Goal: Task Accomplishment & Management: Use online tool/utility

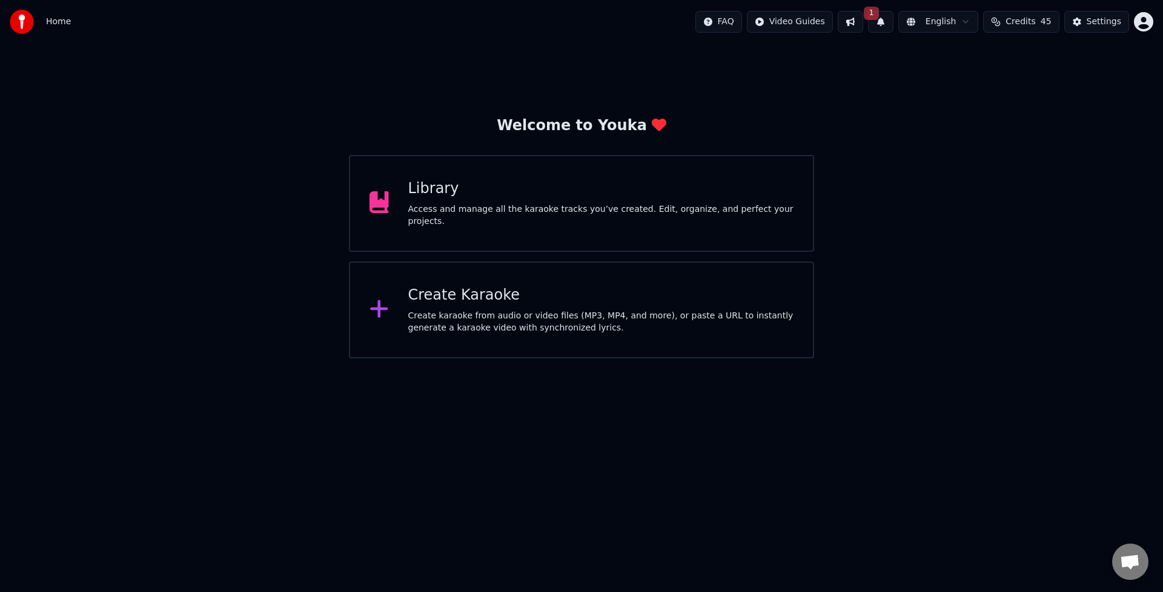
click at [446, 292] on div "Create Karaoke" at bounding box center [601, 295] width 386 height 19
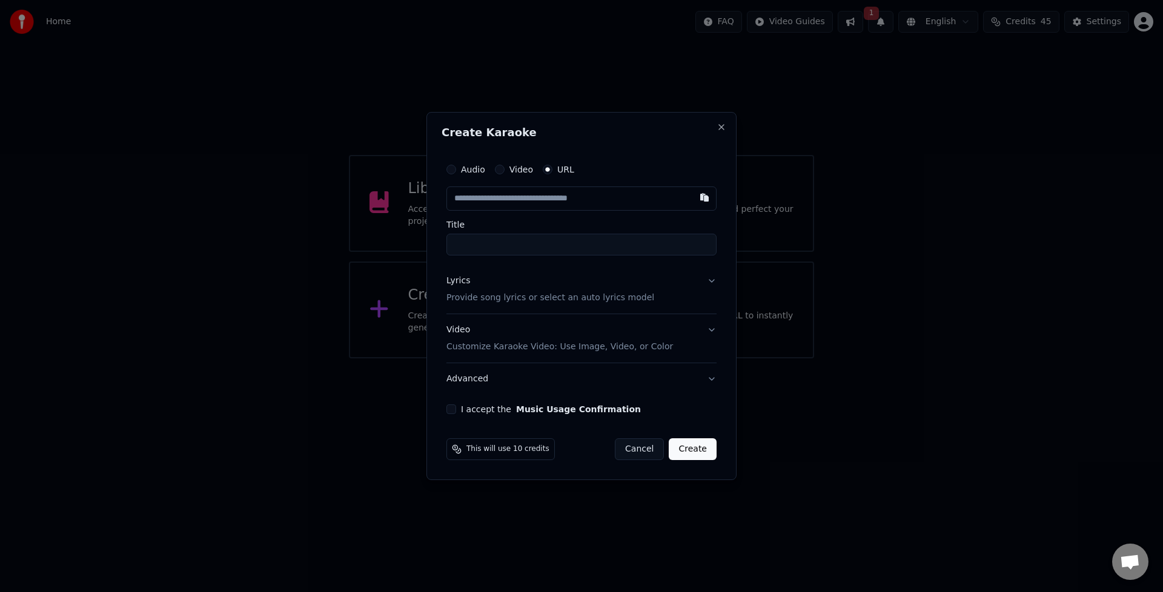
click at [495, 239] on input "Title" at bounding box center [581, 245] width 270 height 22
type input "*"
type input "**********"
click at [711, 283] on button "Lyrics Provide song lyrics or select an auto lyrics model" at bounding box center [581, 289] width 270 height 48
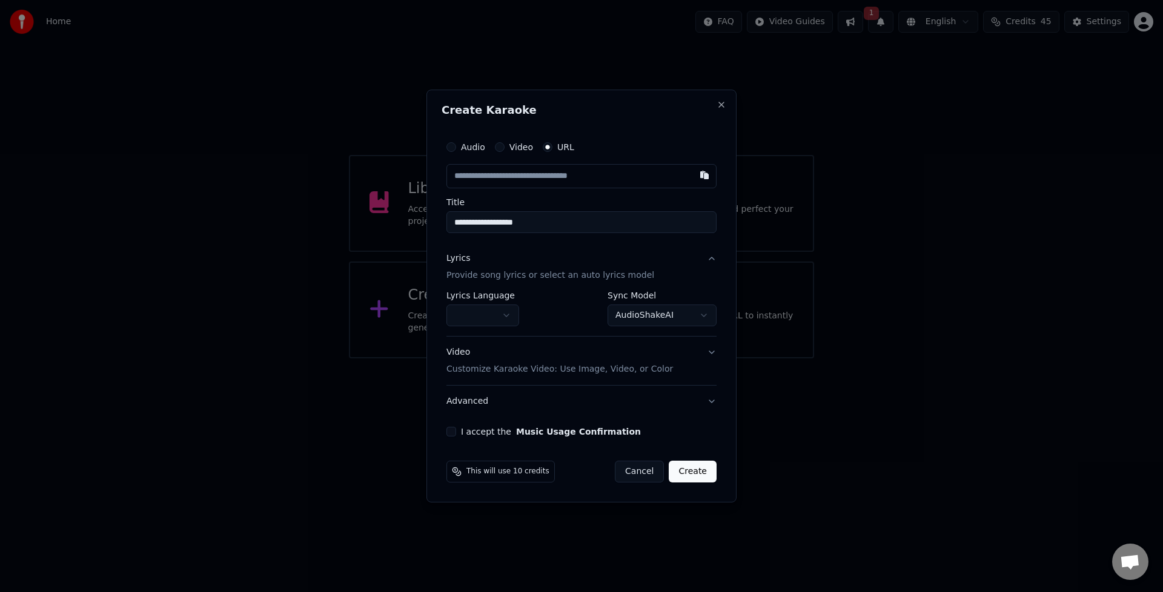
click at [703, 316] on body "**********" at bounding box center [581, 179] width 1163 height 358
click at [481, 315] on body "**********" at bounding box center [581, 179] width 1163 height 358
click at [482, 316] on body "**********" at bounding box center [581, 179] width 1163 height 358
select select "**"
click at [709, 318] on body "**********" at bounding box center [581, 179] width 1163 height 358
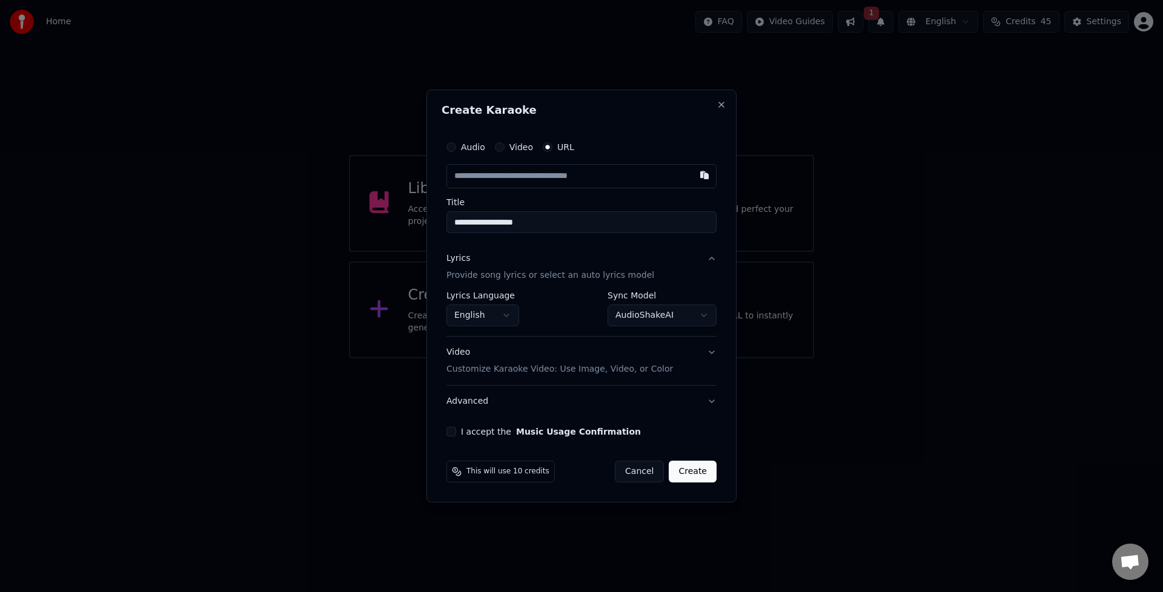
click at [710, 355] on button "Video Customize Karaoke Video: Use Image, Video, or Color" at bounding box center [581, 361] width 270 height 48
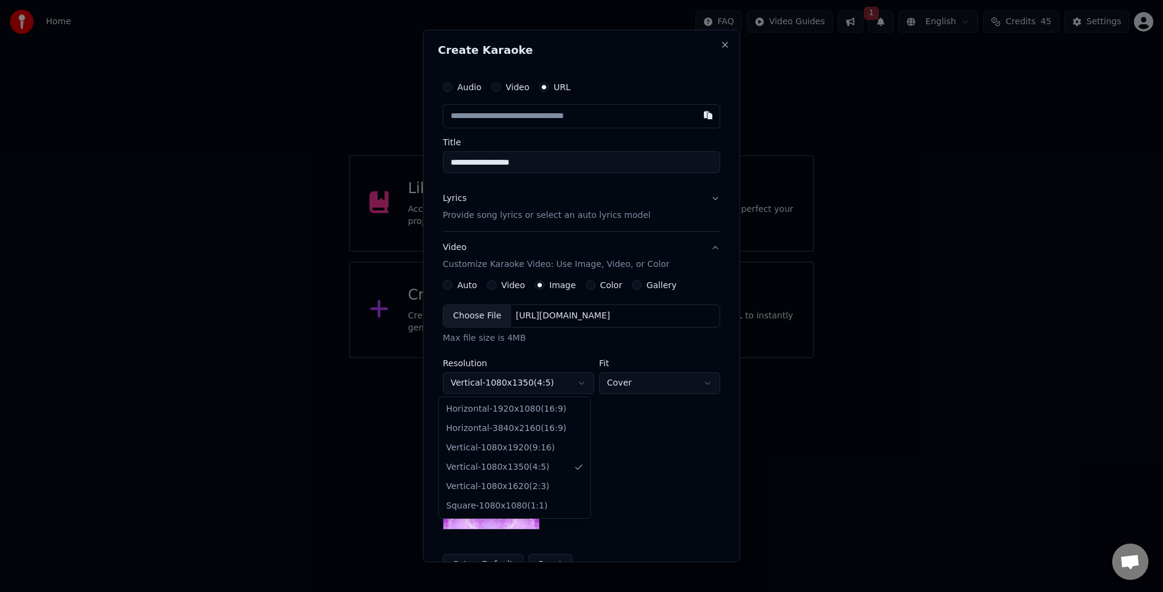
click at [572, 358] on body "**********" at bounding box center [581, 179] width 1163 height 358
click at [573, 341] on body "**********" at bounding box center [581, 179] width 1163 height 358
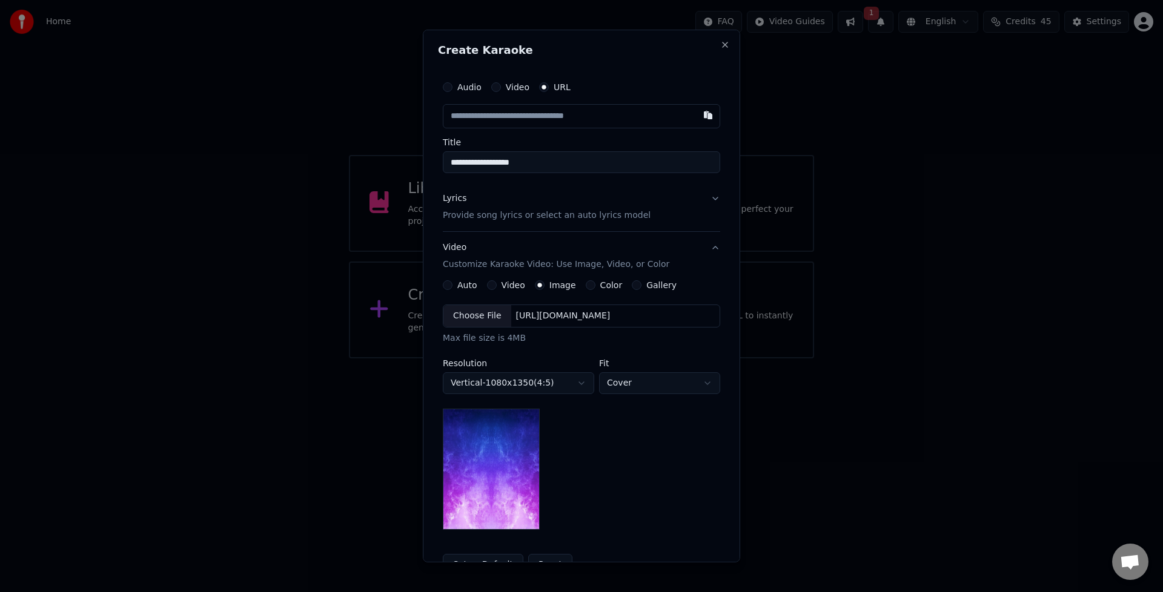
click at [657, 358] on body "**********" at bounding box center [581, 179] width 1163 height 358
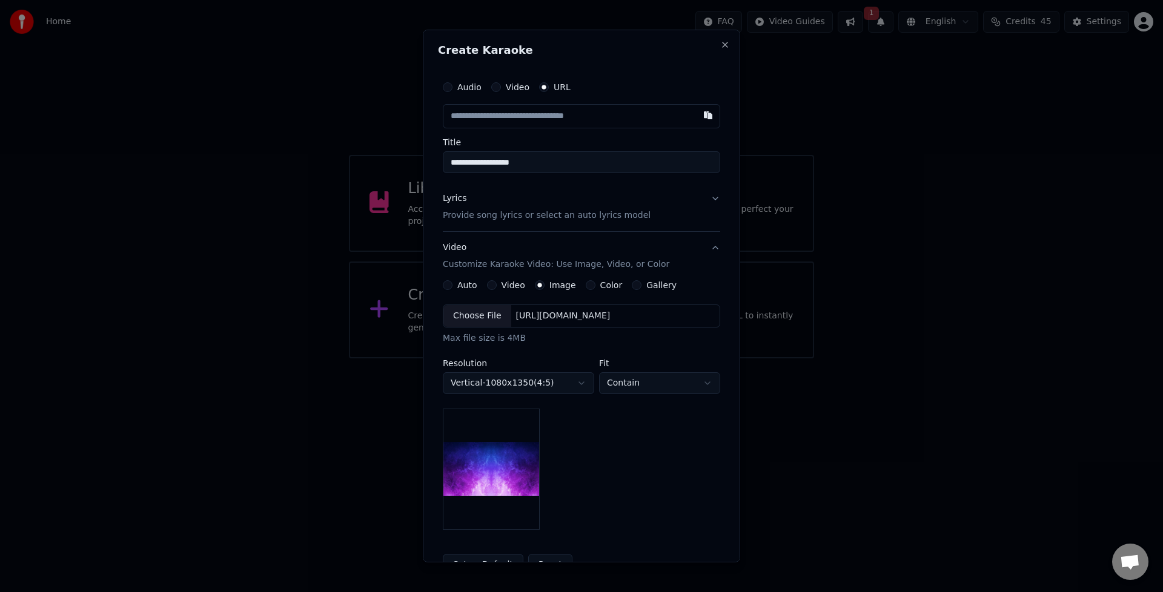
click at [638, 358] on body "**********" at bounding box center [581, 179] width 1163 height 358
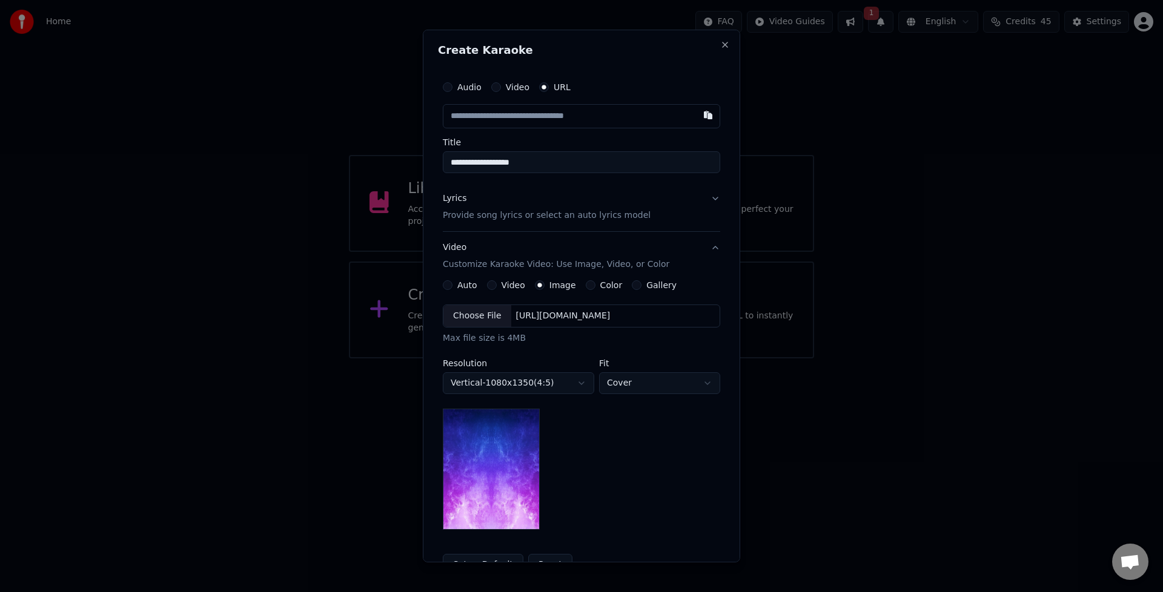
click at [641, 358] on body "**********" at bounding box center [581, 179] width 1163 height 358
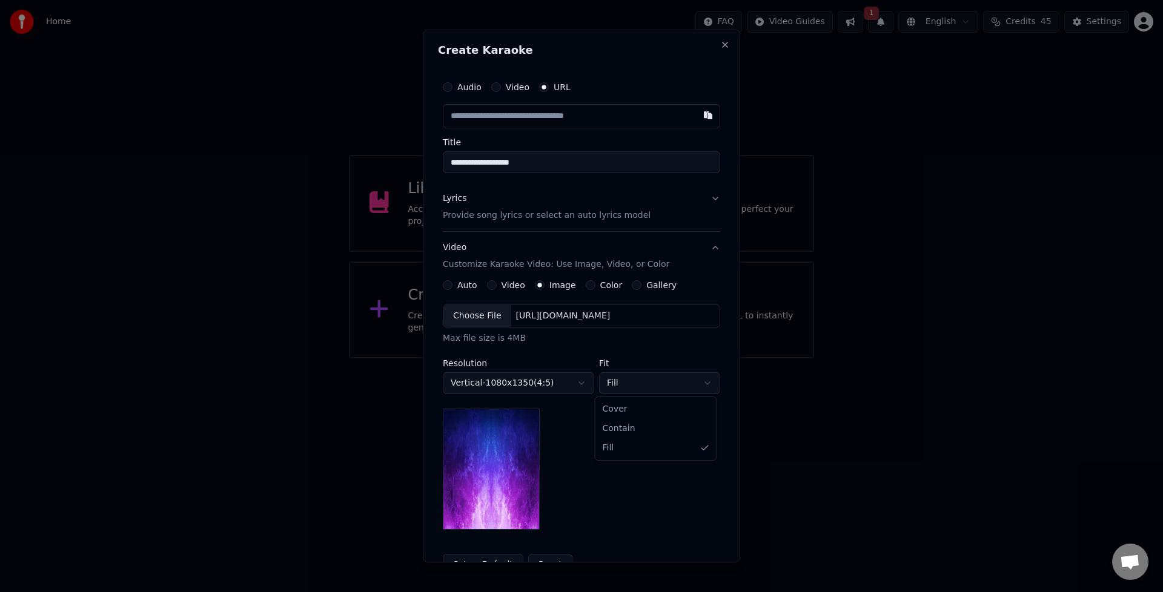
click at [634, 358] on body "**********" at bounding box center [581, 179] width 1163 height 358
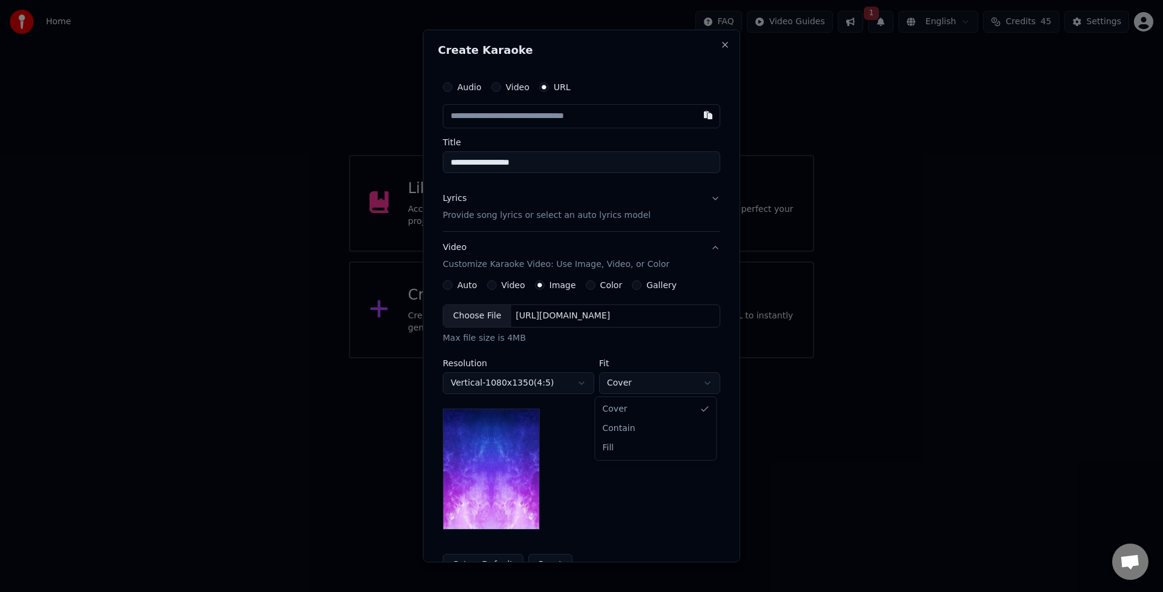
click at [636, 358] on body "**********" at bounding box center [581, 179] width 1163 height 358
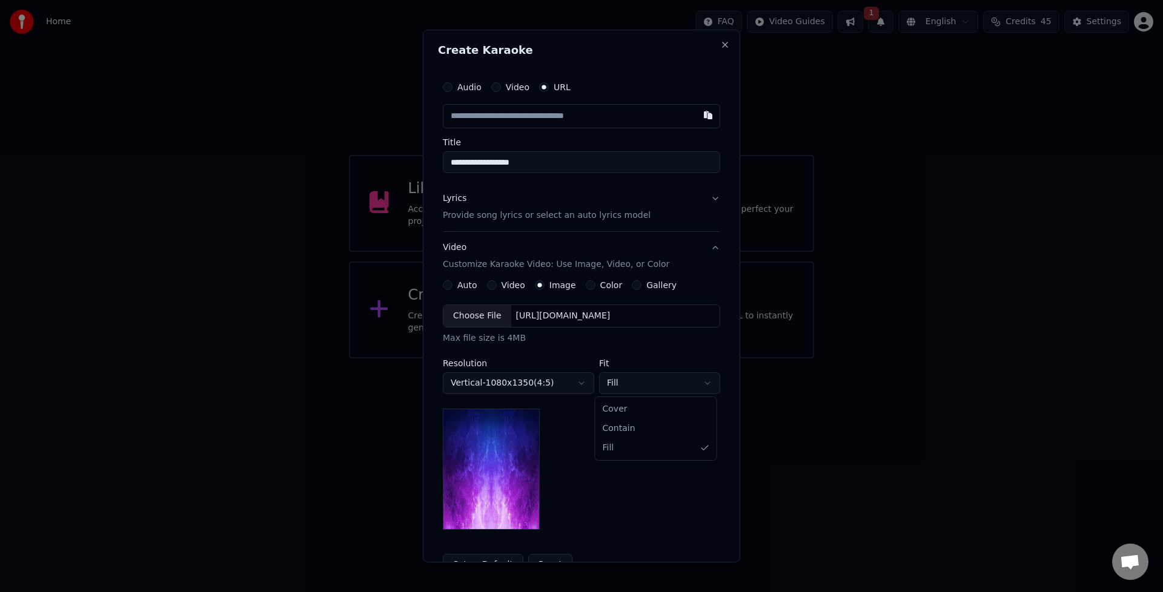
click at [627, 358] on body "**********" at bounding box center [581, 179] width 1163 height 358
select select "*****"
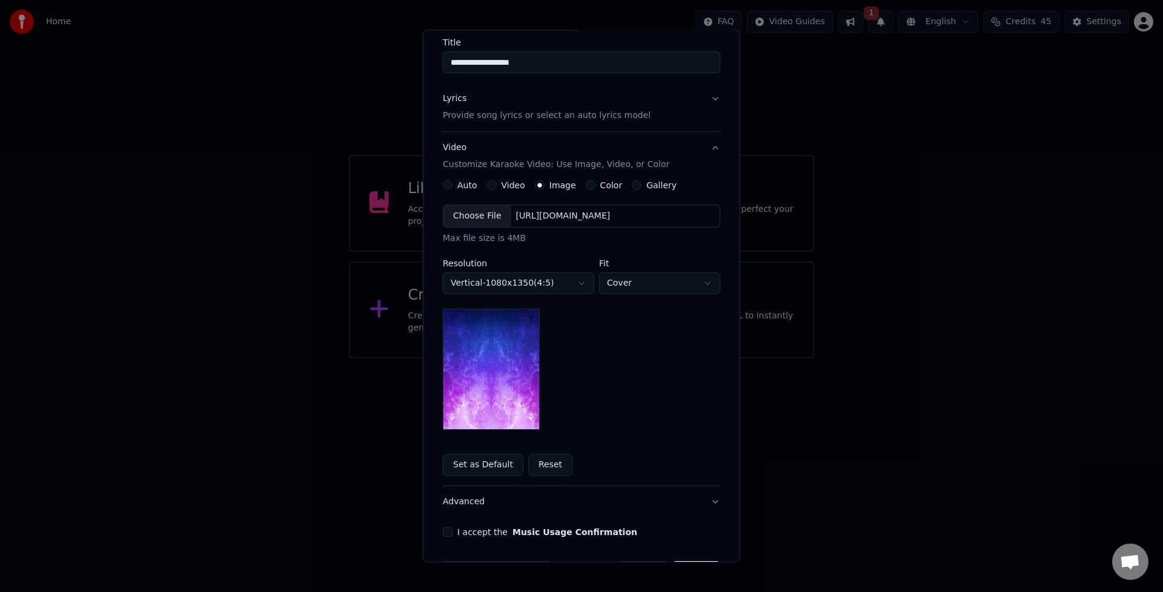
scroll to position [140, 0]
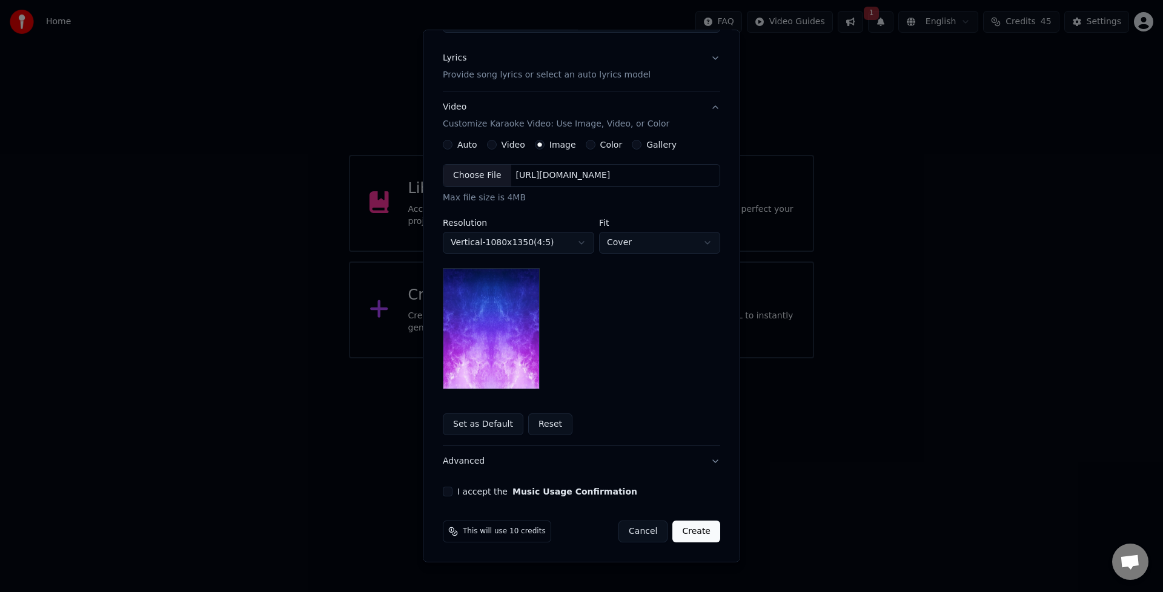
click at [447, 492] on button "I accept the Music Usage Confirmation" at bounding box center [448, 492] width 10 height 10
click at [464, 466] on button "Advanced" at bounding box center [581, 461] width 277 height 31
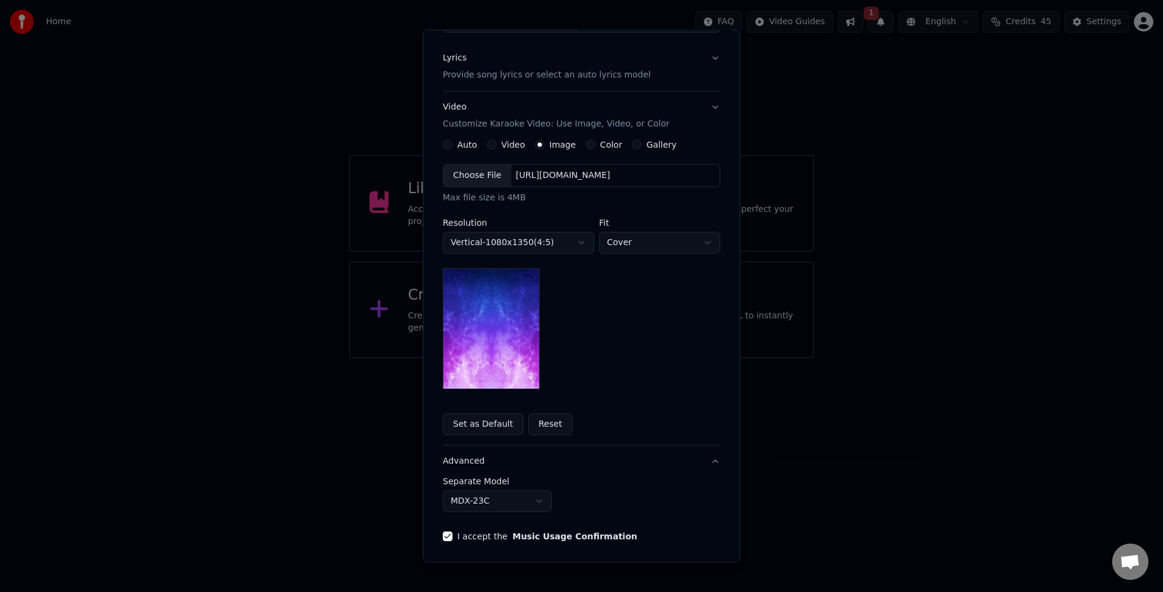
scroll to position [0, 0]
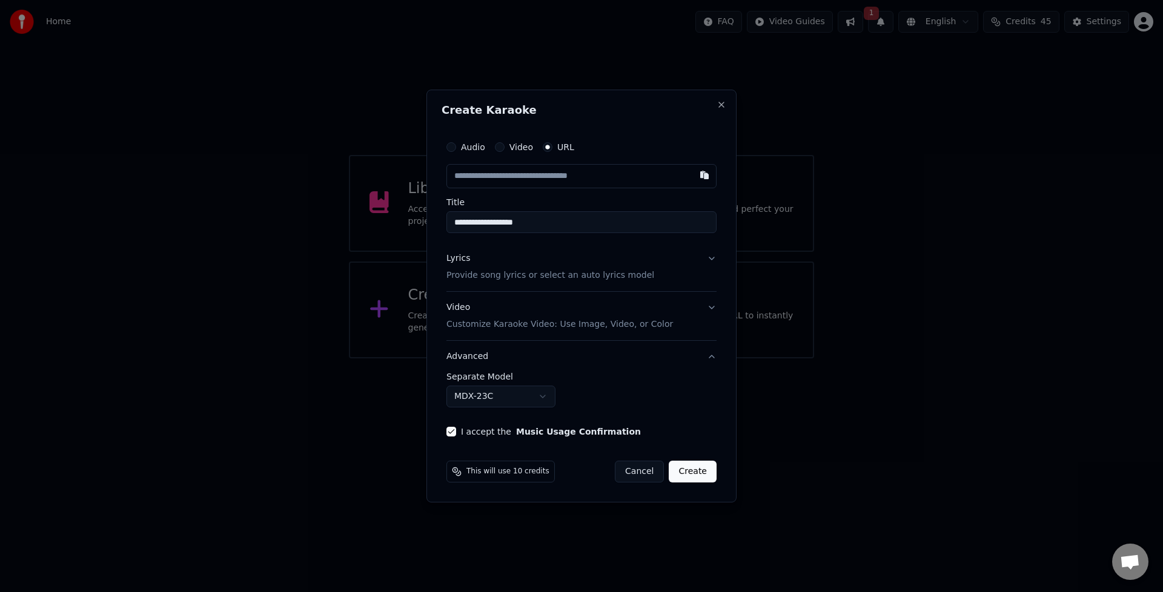
click at [483, 380] on label "Separate Model" at bounding box center [581, 376] width 270 height 8
click at [561, 377] on label "Separate Model" at bounding box center [581, 376] width 270 height 8
click at [482, 360] on button "Advanced" at bounding box center [581, 356] width 270 height 31
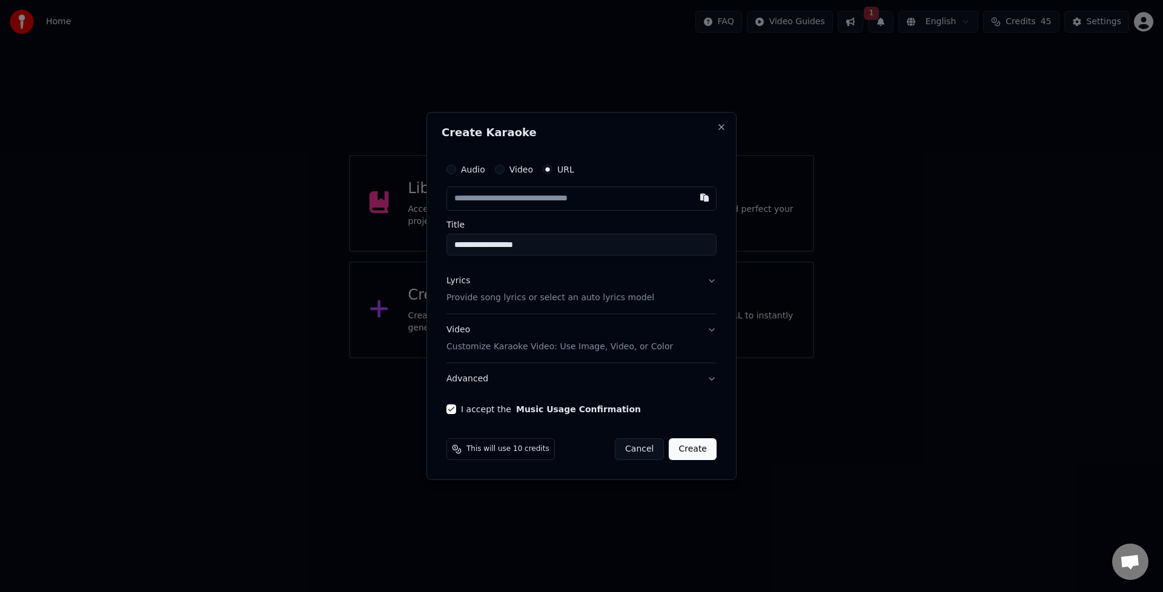
click at [476, 381] on button "Advanced" at bounding box center [581, 378] width 270 height 31
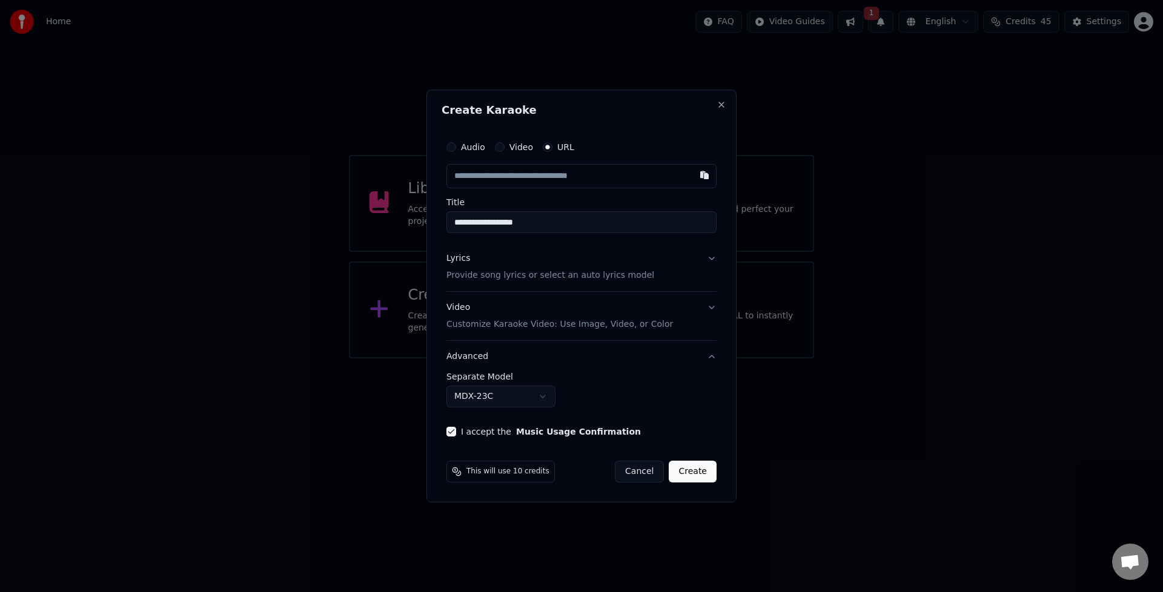
click at [536, 358] on body "**********" at bounding box center [581, 179] width 1163 height 358
click at [454, 148] on button "Audio" at bounding box center [451, 147] width 10 height 10
click at [484, 177] on div "Choose File" at bounding box center [481, 176] width 68 height 22
click at [487, 176] on div "Choose File" at bounding box center [481, 176] width 68 height 22
click at [498, 220] on input "Title" at bounding box center [581, 222] width 270 height 22
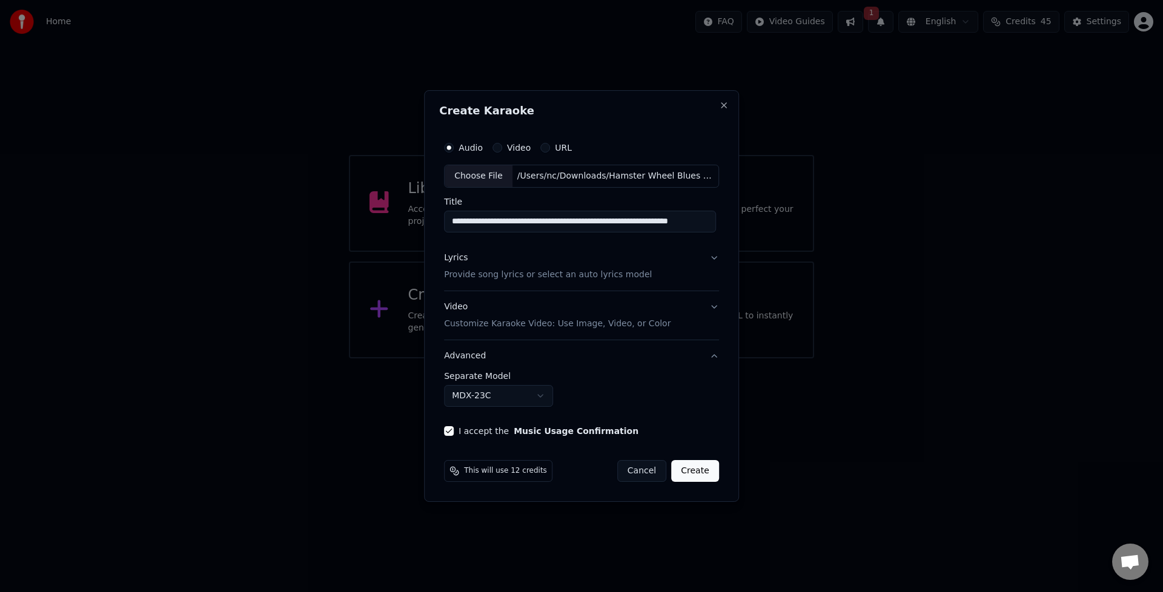
scroll to position [0, 31]
drag, startPoint x: 569, startPoint y: 219, endPoint x: 693, endPoint y: 235, distance: 125.2
click at [693, 235] on div "**********" at bounding box center [581, 286] width 285 height 310
type input "**********"
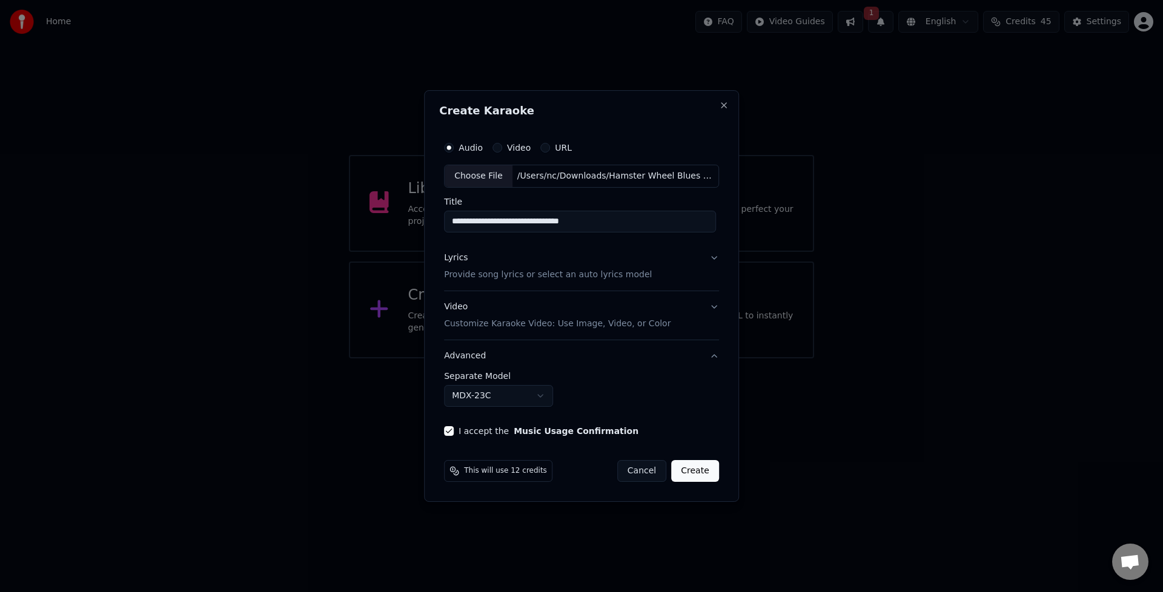
click at [715, 262] on button "Lyrics Provide song lyrics or select an auto lyrics model" at bounding box center [581, 266] width 275 height 48
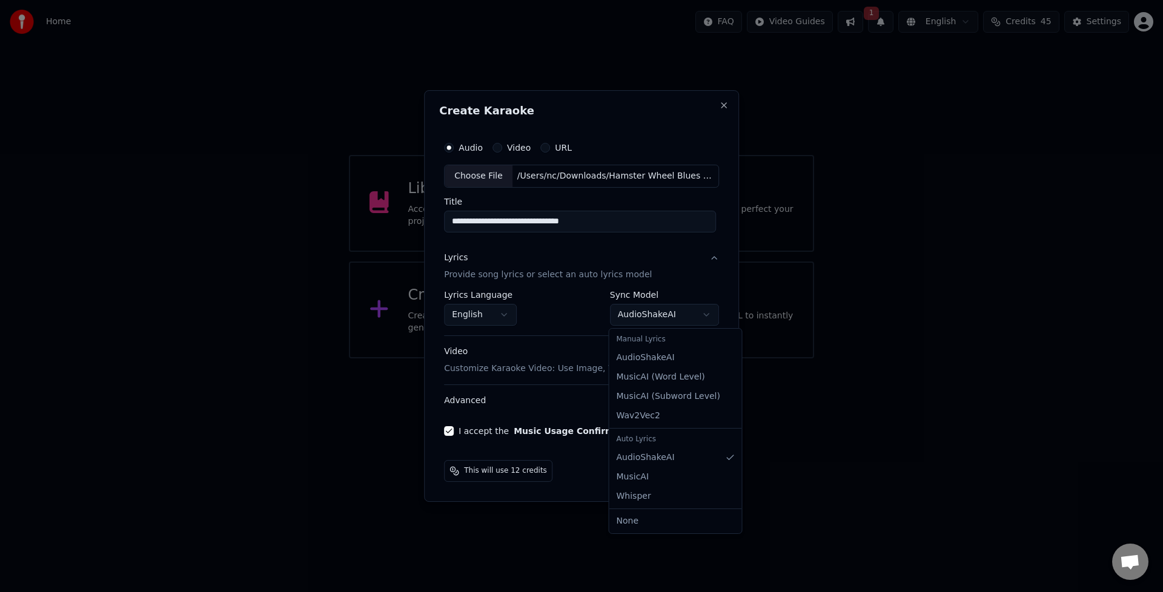
click at [701, 316] on body "**********" at bounding box center [581, 179] width 1163 height 358
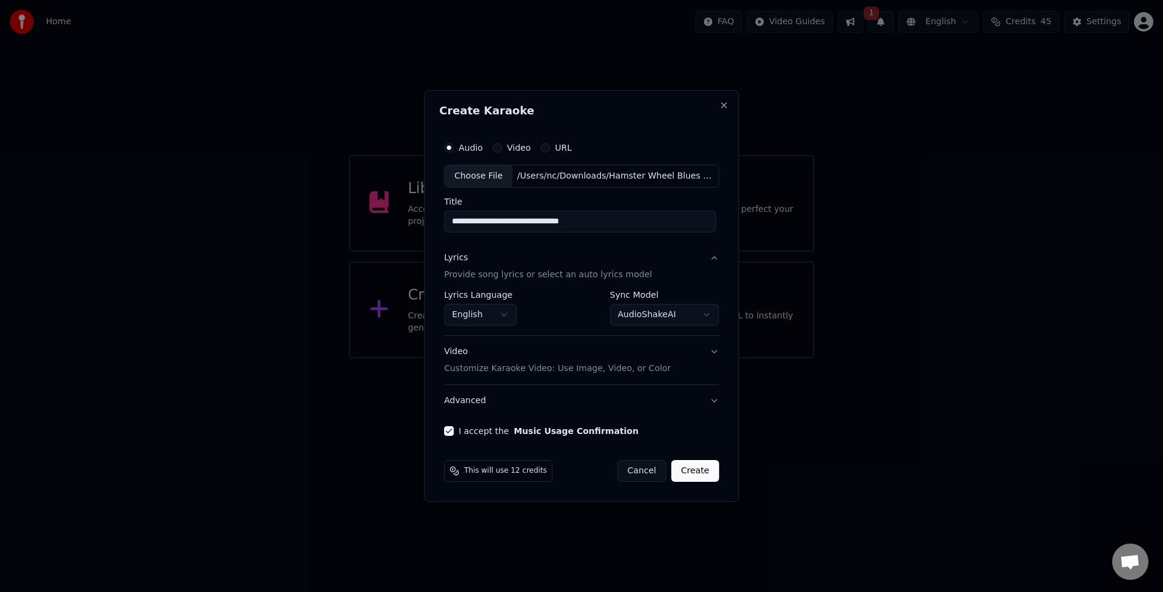
click at [714, 444] on form "**********" at bounding box center [581, 309] width 285 height 356
click at [694, 473] on button "Create" at bounding box center [695, 471] width 48 height 22
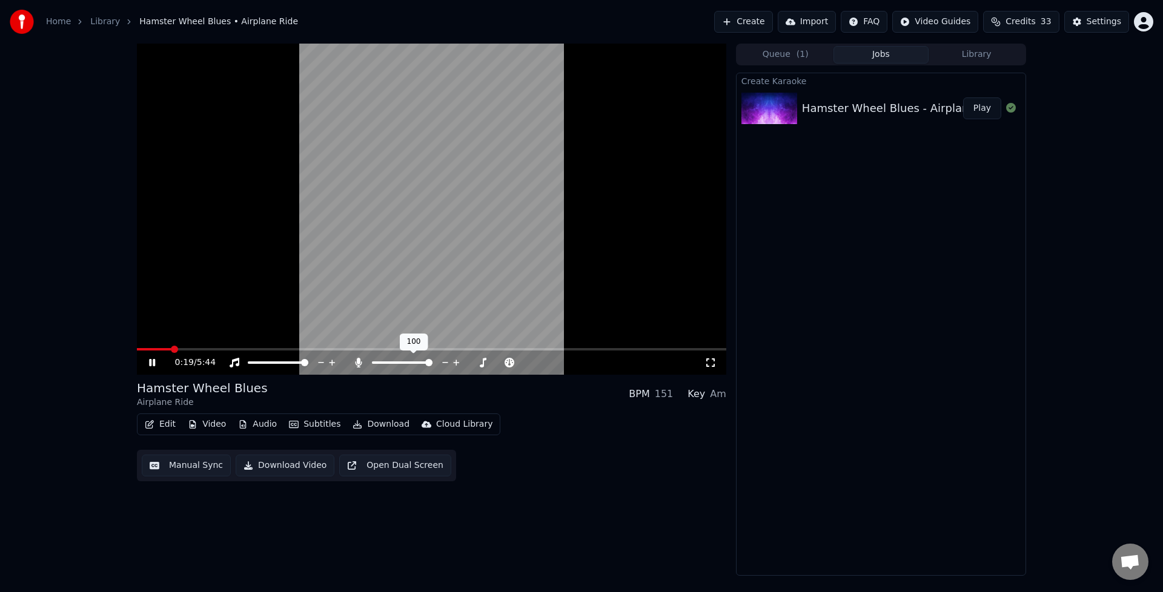
click at [432, 366] on span at bounding box center [428, 362] width 7 height 7
drag, startPoint x: 194, startPoint y: 354, endPoint x: 157, endPoint y: 348, distance: 37.3
click at [111, 355] on div "0:31 / 5:44 Hamster Wheel Blues Airplane Ride BPM 151 Key Am Edit Video Audio S…" at bounding box center [581, 310] width 1163 height 532
click at [179, 348] on span at bounding box center [158, 349] width 43 height 2
drag, startPoint x: 180, startPoint y: 351, endPoint x: 171, endPoint y: 347, distance: 10.3
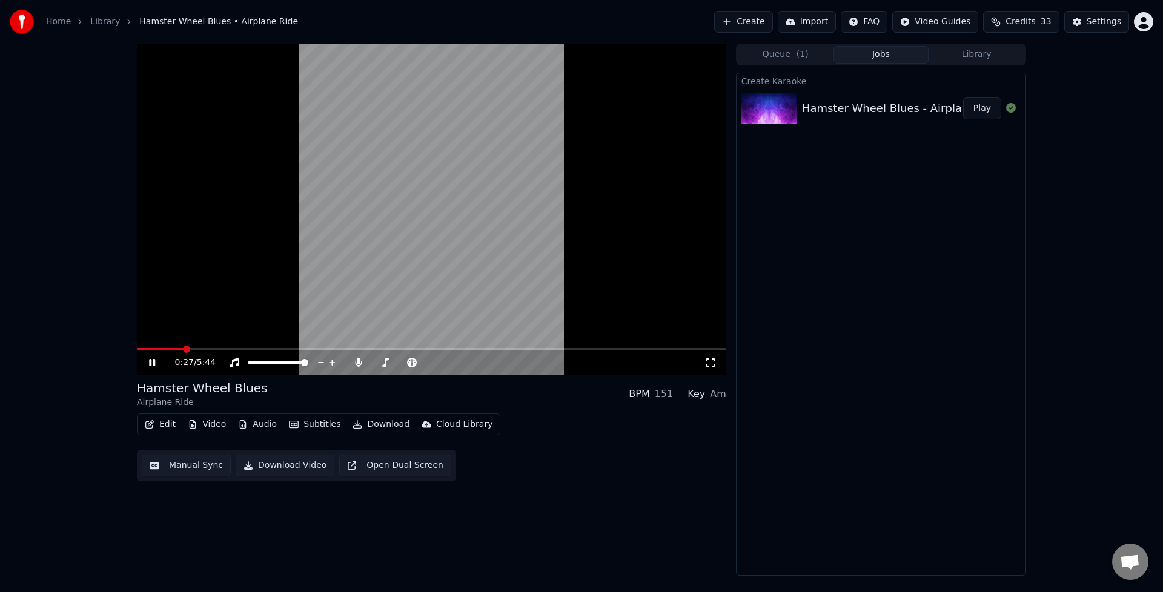
click at [141, 349] on div "0:27 / 5:44" at bounding box center [431, 361] width 589 height 27
click at [160, 426] on button "Edit" at bounding box center [160, 424] width 41 height 17
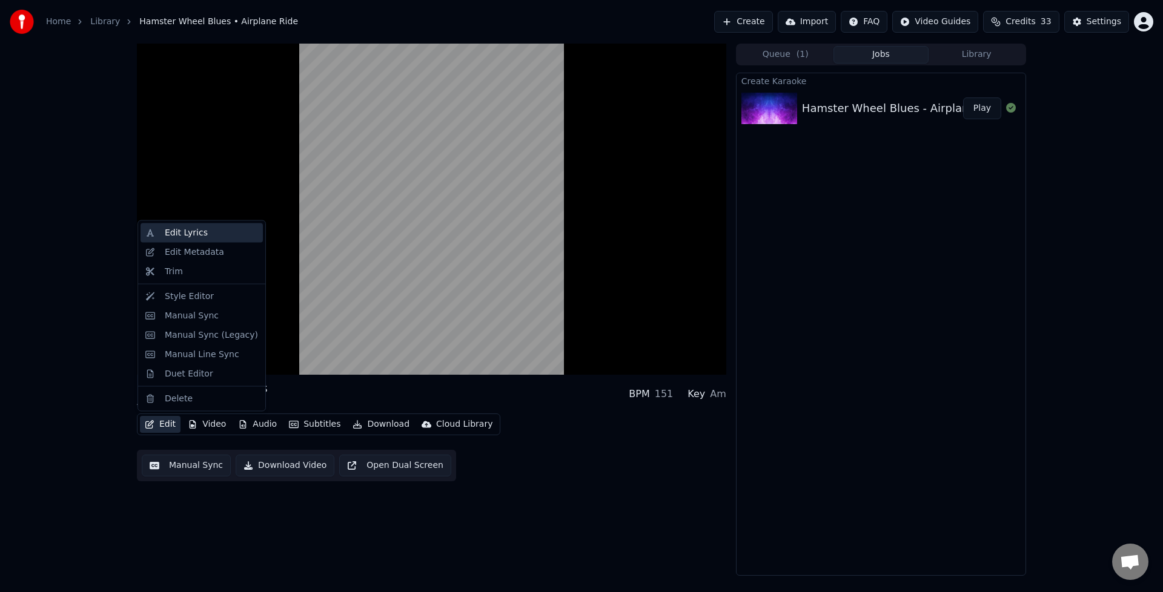
click at [195, 240] on div "Edit Lyrics" at bounding box center [201, 232] width 122 height 19
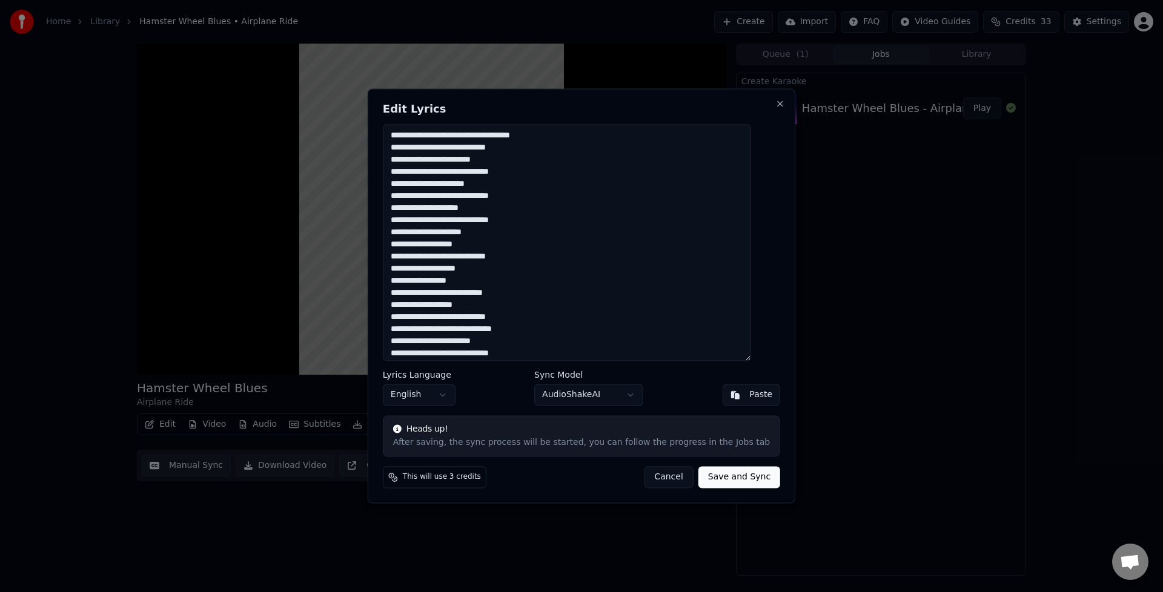
click at [451, 196] on textarea at bounding box center [567, 242] width 368 height 237
click at [461, 219] on textarea at bounding box center [567, 242] width 368 height 237
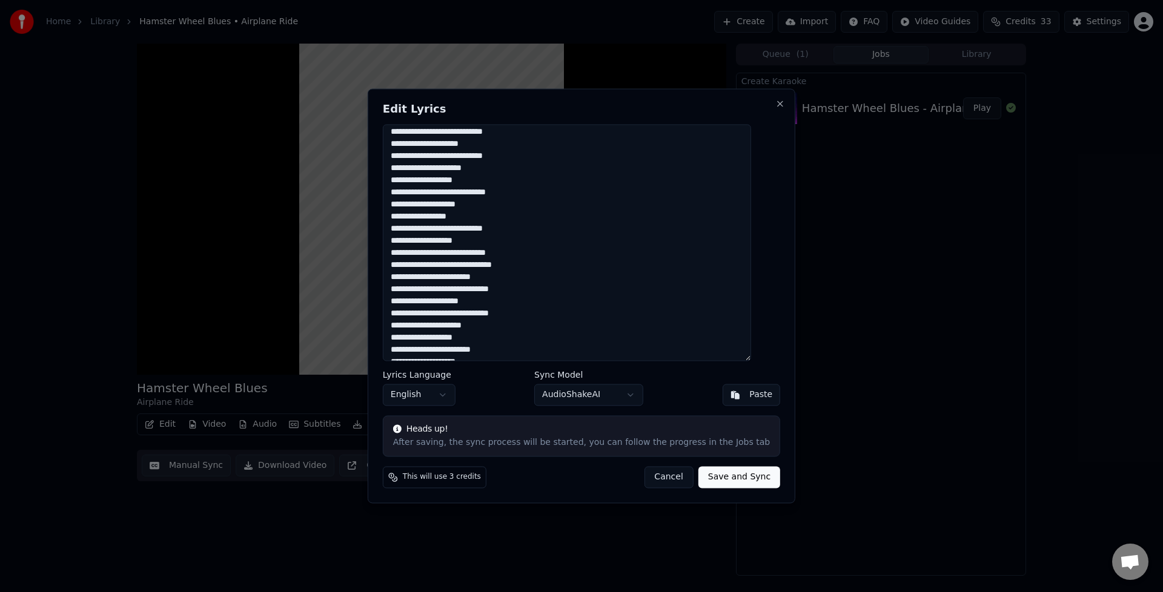
click at [456, 290] on textarea at bounding box center [567, 242] width 368 height 237
click at [456, 315] on textarea at bounding box center [567, 242] width 368 height 237
drag, startPoint x: 429, startPoint y: 271, endPoint x: 457, endPoint y: 315, distance: 51.9
click at [429, 271] on textarea at bounding box center [567, 242] width 368 height 237
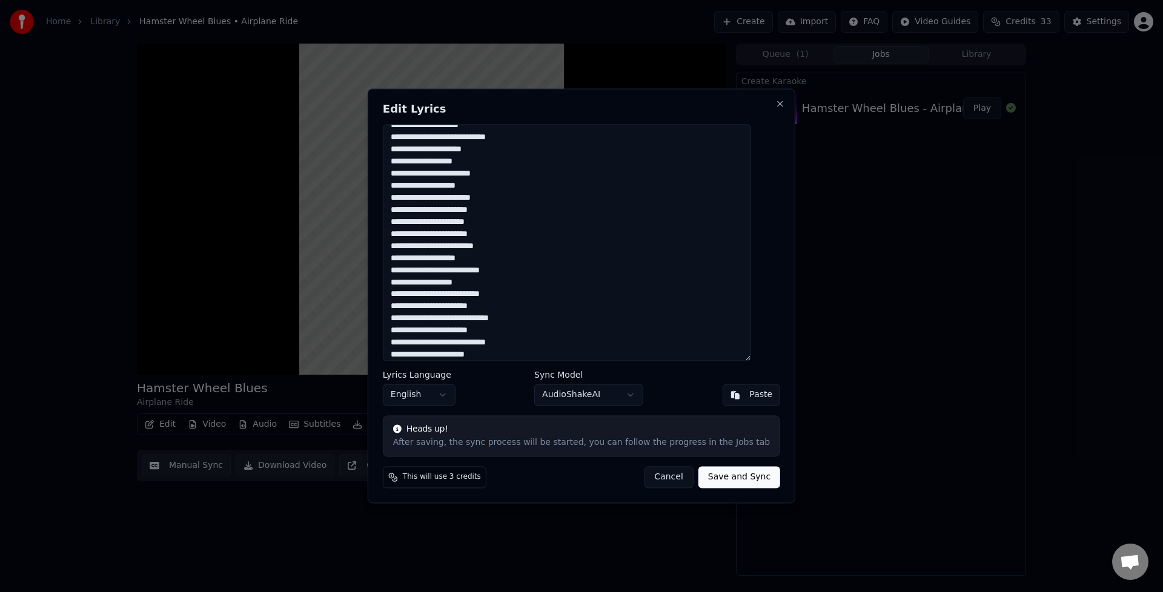
click at [449, 293] on textarea at bounding box center [567, 242] width 368 height 237
click at [459, 317] on textarea at bounding box center [567, 242] width 368 height 237
type textarea "**********"
click at [710, 479] on button "Save and Sync" at bounding box center [739, 478] width 82 height 22
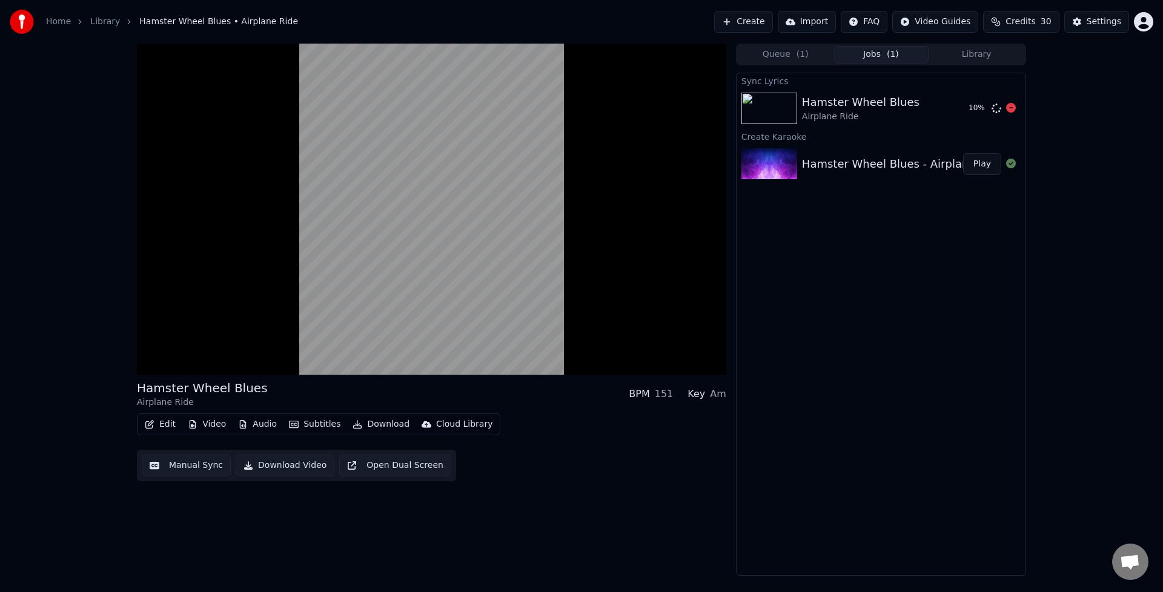
click at [777, 110] on img at bounding box center [769, 108] width 56 height 31
click at [989, 109] on button "Play" at bounding box center [982, 108] width 38 height 22
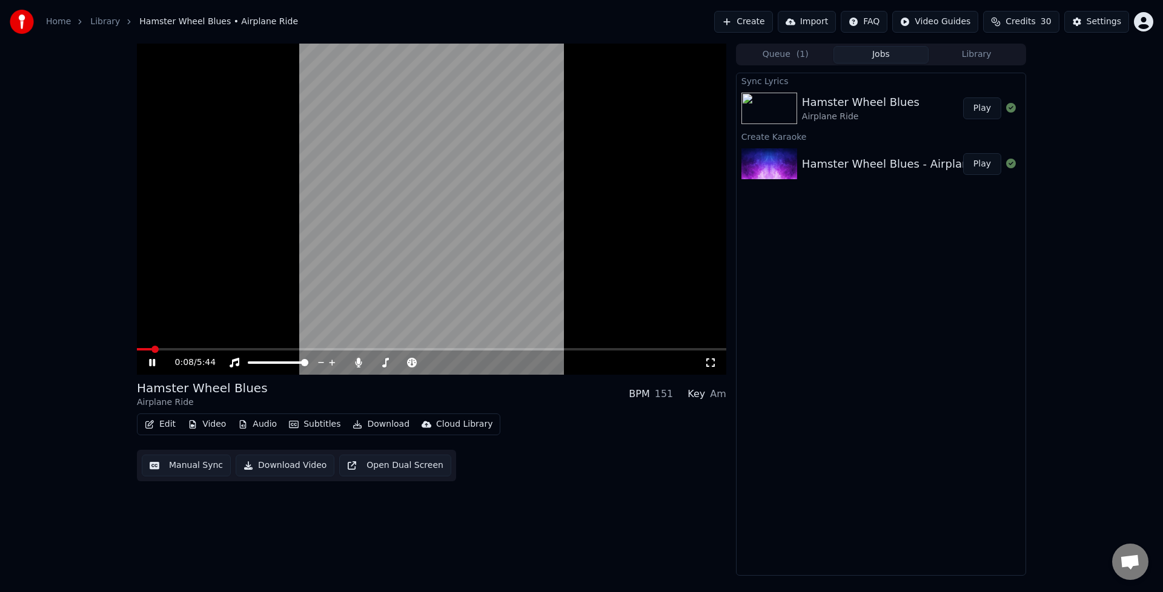
click at [183, 351] on div "0:08 / 5:44" at bounding box center [431, 363] width 589 height 24
click at [187, 349] on span at bounding box center [431, 349] width 589 height 2
click at [225, 349] on span at bounding box center [431, 349] width 589 height 2
click at [164, 424] on button "Edit" at bounding box center [160, 424] width 41 height 17
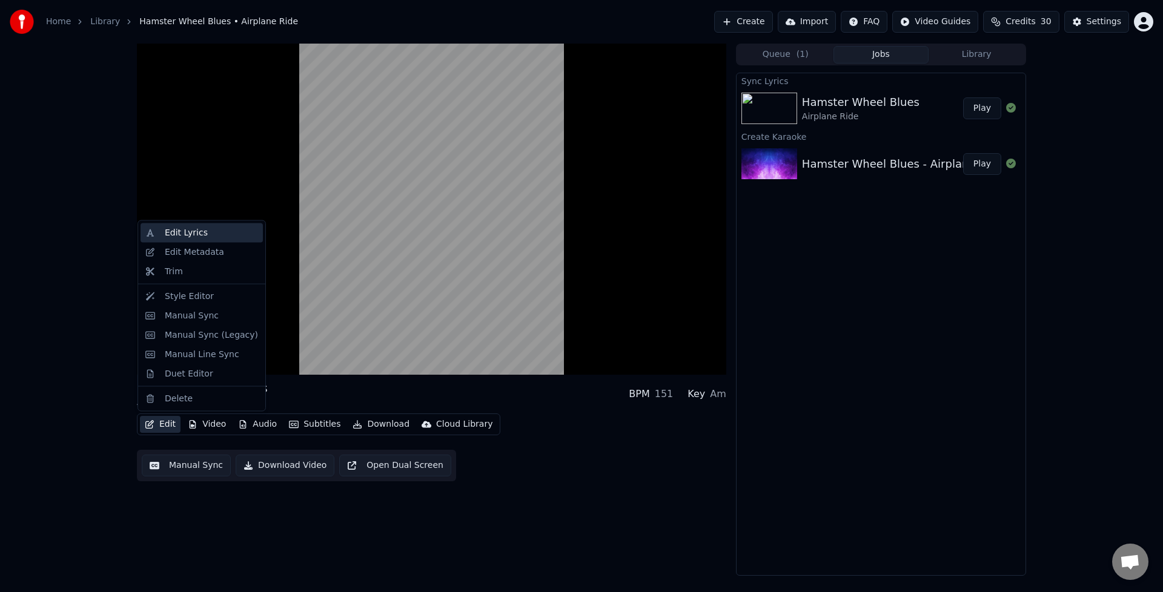
click at [194, 233] on div "Edit Lyrics" at bounding box center [186, 233] width 43 height 12
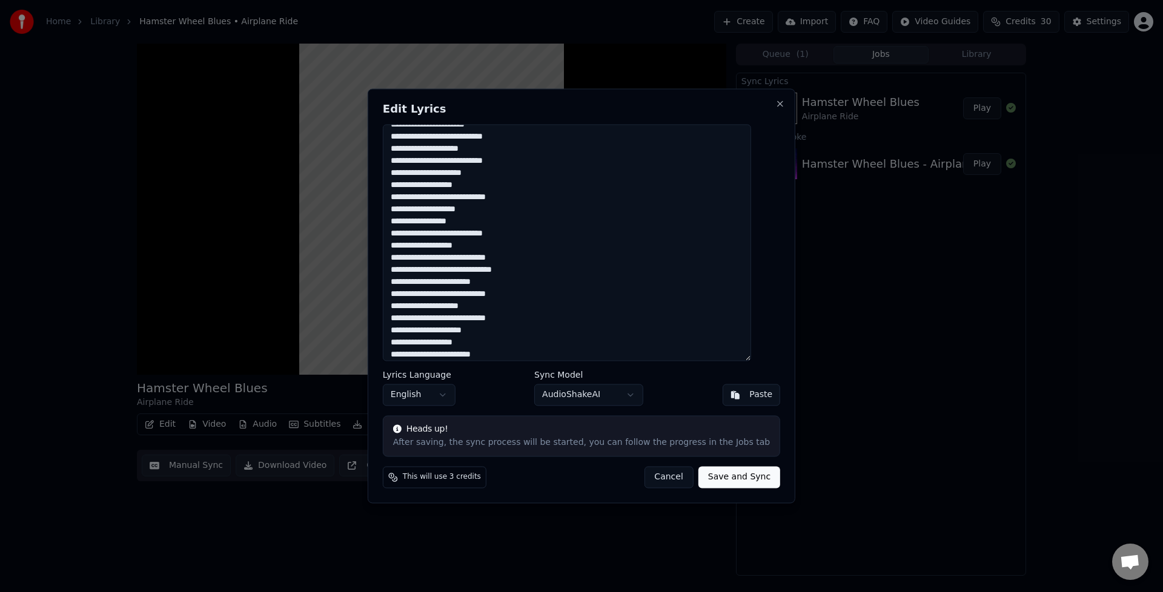
scroll to position [60, 0]
drag, startPoint x: 409, startPoint y: 244, endPoint x: 431, endPoint y: 329, distance: 87.7
click at [409, 245] on textarea at bounding box center [567, 242] width 368 height 237
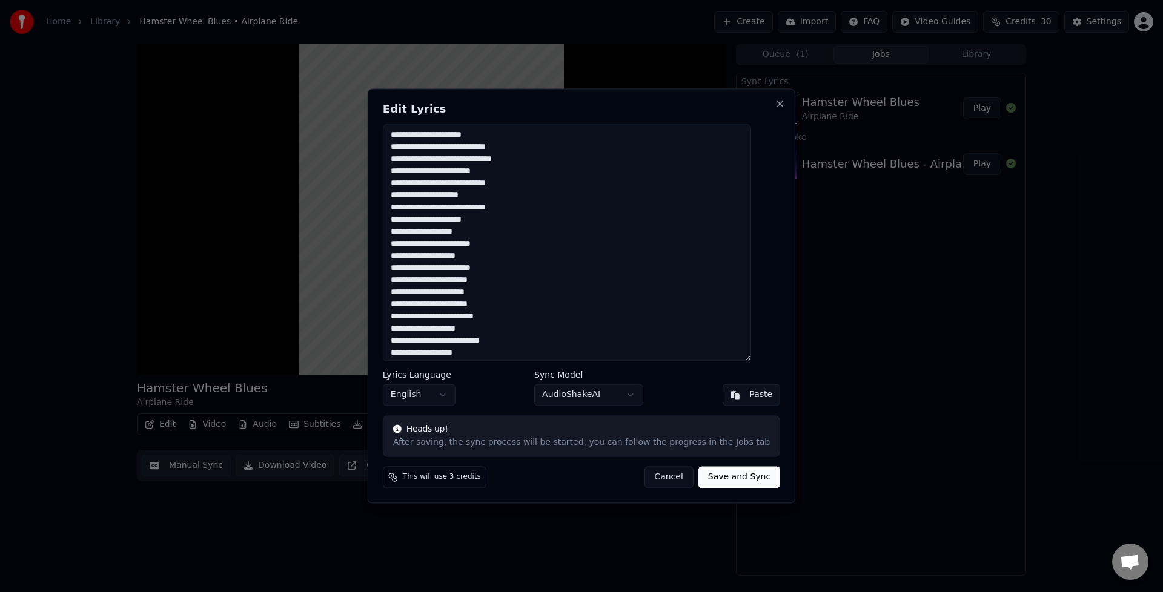
scroll to position [179, 0]
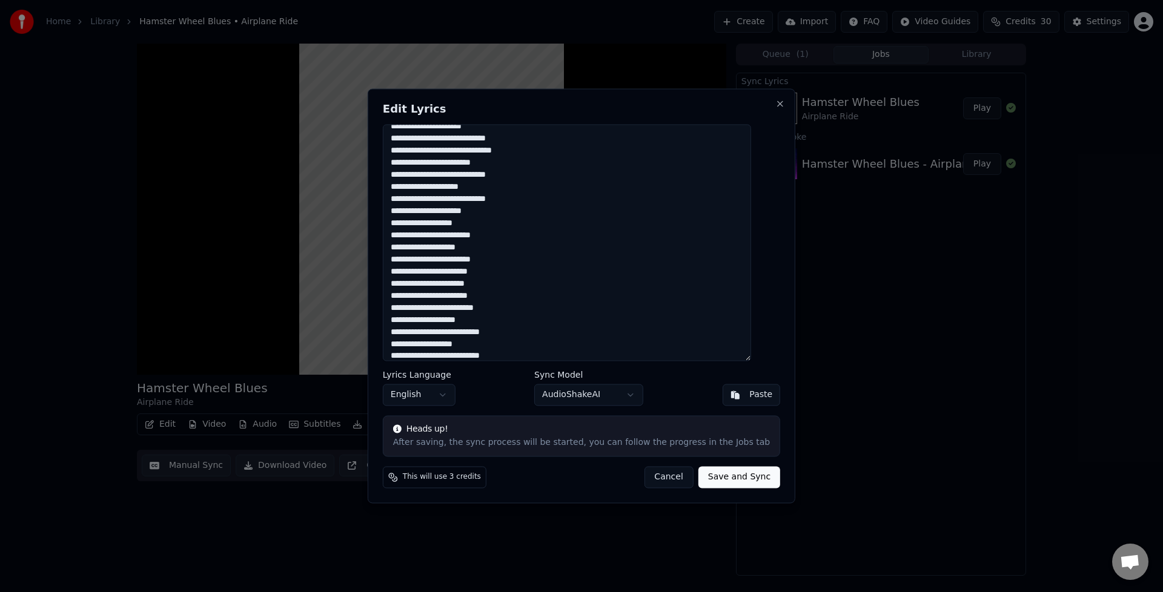
click at [423, 237] on textarea at bounding box center [567, 242] width 368 height 237
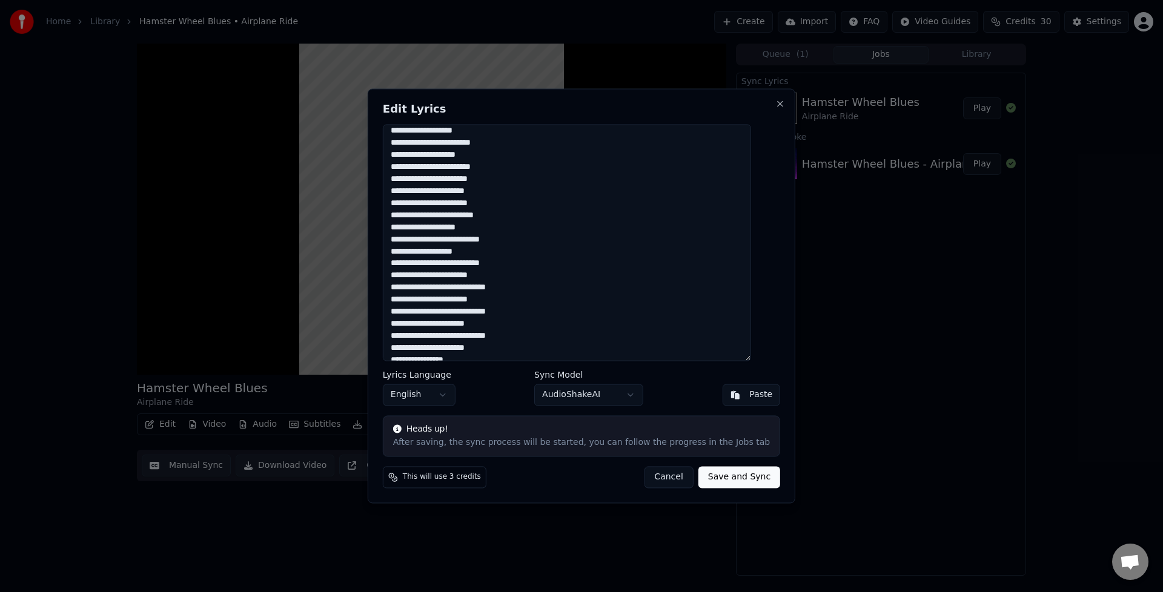
drag, startPoint x: 460, startPoint y: 263, endPoint x: 460, endPoint y: 324, distance: 60.5
click at [460, 264] on textarea at bounding box center [567, 242] width 368 height 237
type textarea "**********"
click at [714, 477] on button "Save and Sync" at bounding box center [739, 478] width 82 height 22
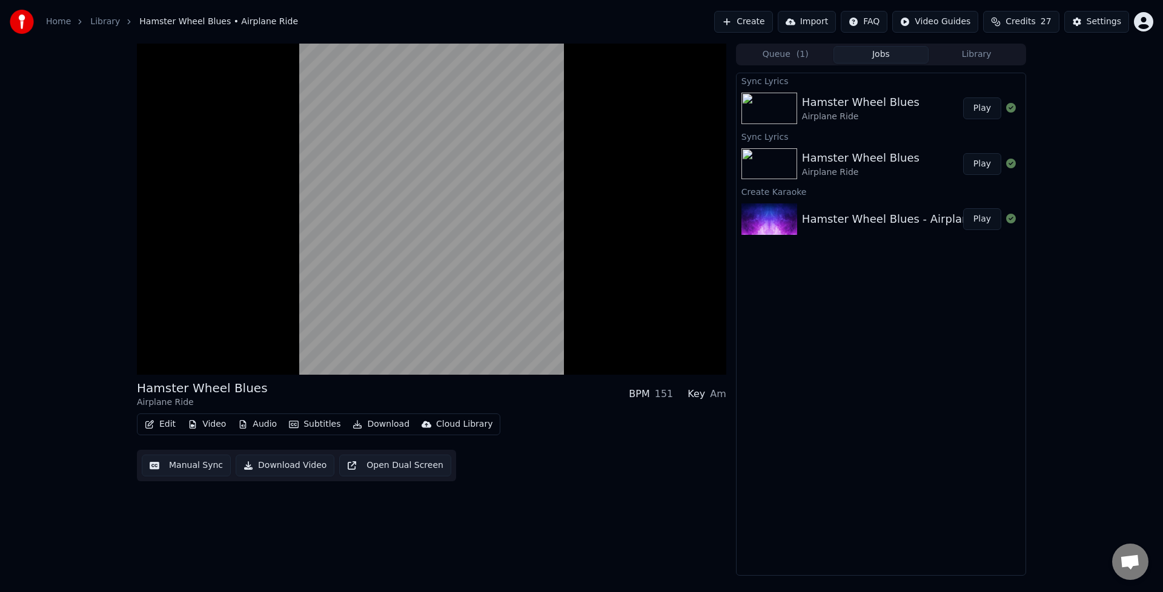
click at [779, 113] on img at bounding box center [769, 108] width 56 height 31
click at [274, 465] on button "Download Video" at bounding box center [285, 466] width 99 height 22
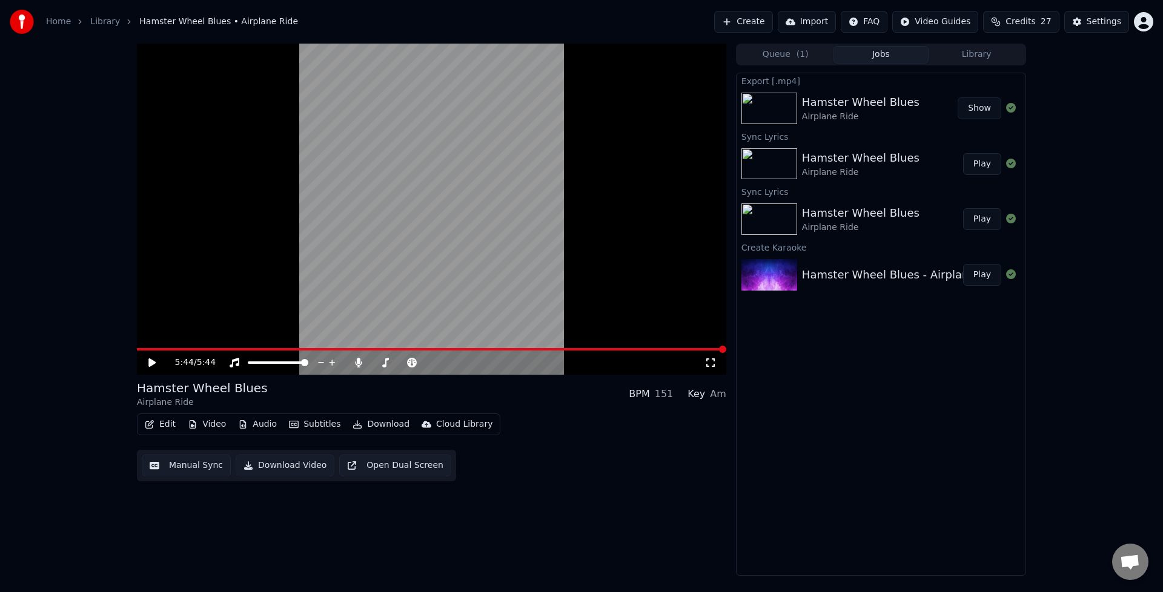
click at [366, 426] on button "Download" at bounding box center [381, 424] width 67 height 17
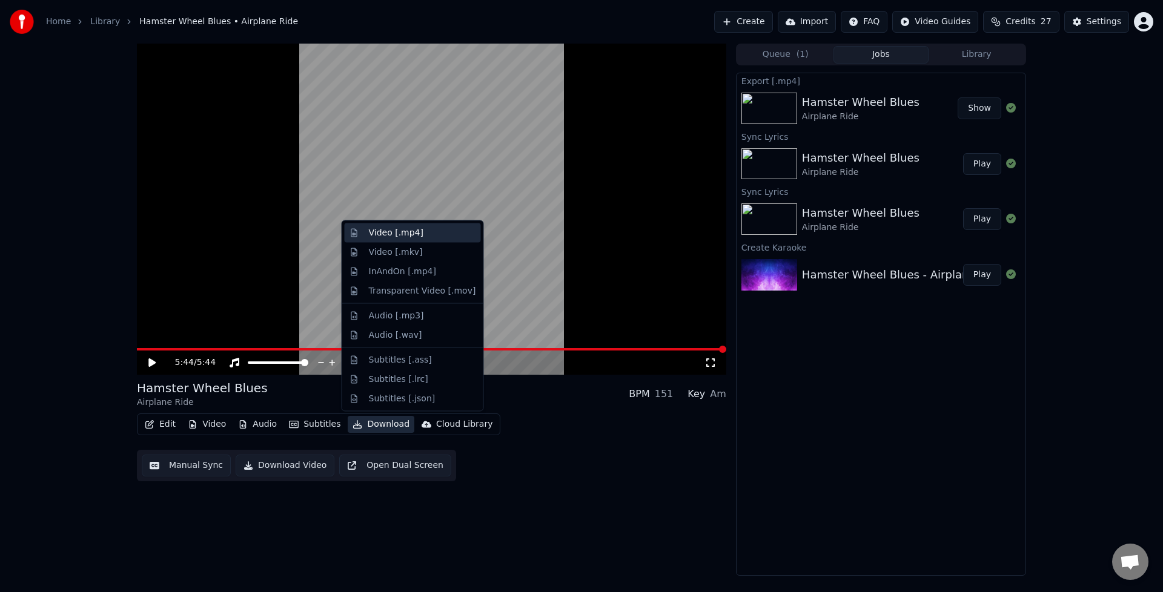
click at [418, 236] on div "Video [.mp4]" at bounding box center [396, 233] width 54 height 12
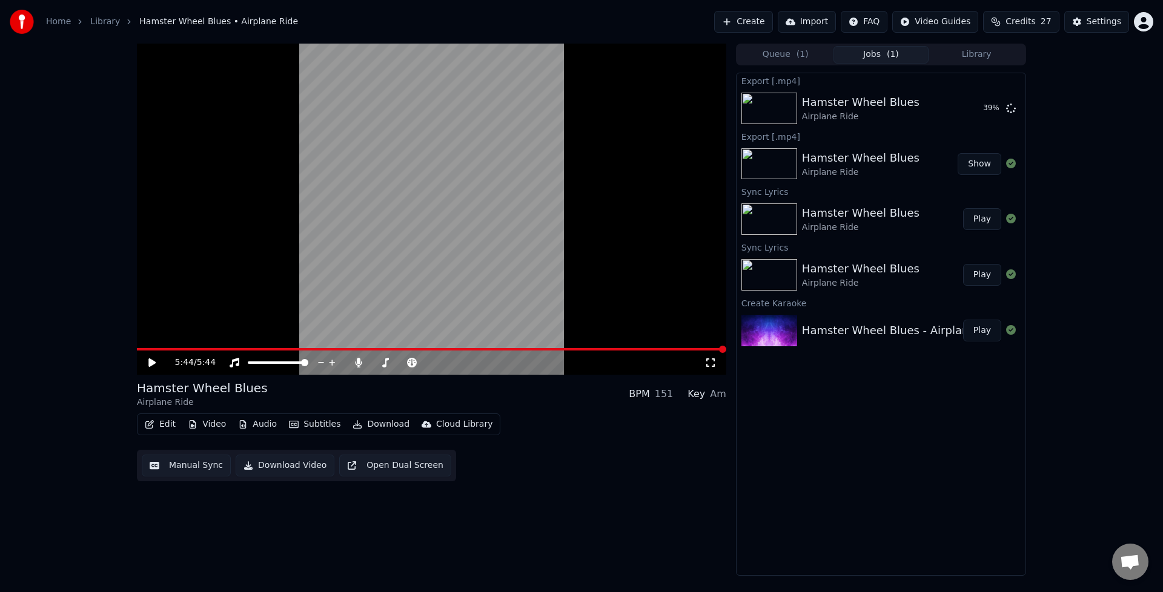
click at [981, 171] on button "Show" at bounding box center [979, 164] width 44 height 22
click at [159, 427] on button "Edit" at bounding box center [160, 424] width 41 height 17
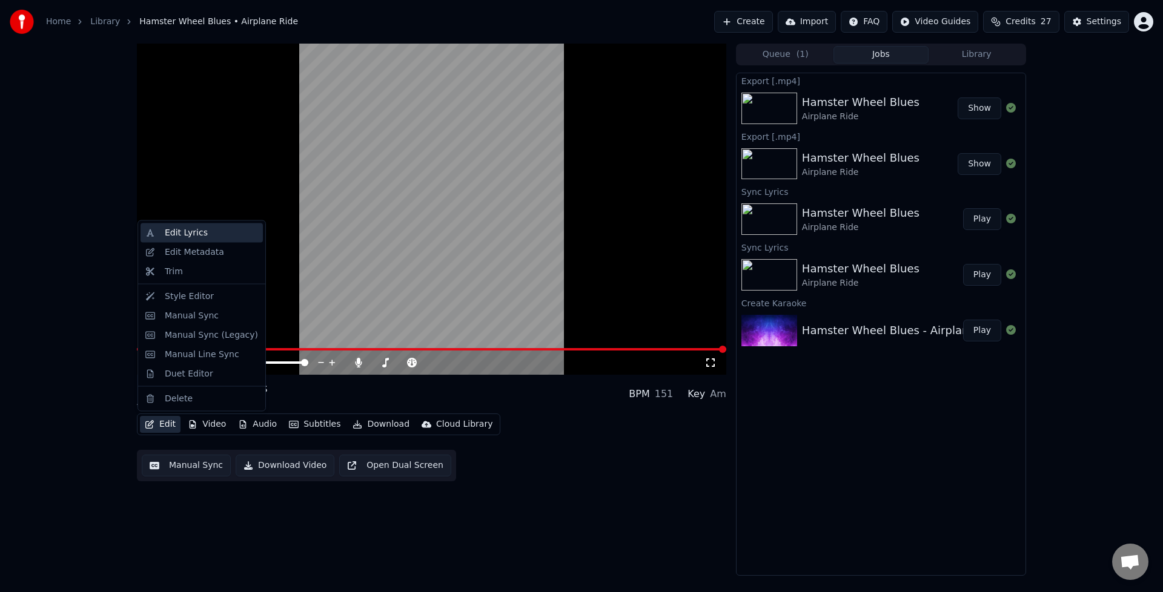
click at [189, 240] on div "Edit Lyrics" at bounding box center [201, 232] width 122 height 19
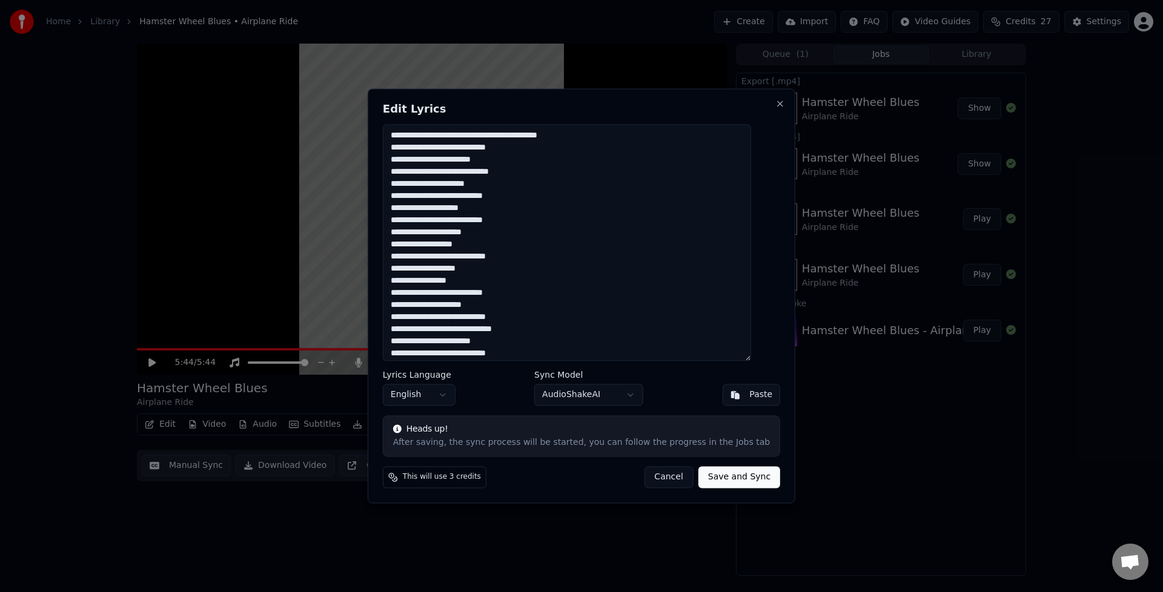
click at [503, 138] on textarea at bounding box center [567, 242] width 368 height 237
type textarea "**********"
click at [727, 478] on button "Save and Sync" at bounding box center [739, 478] width 82 height 22
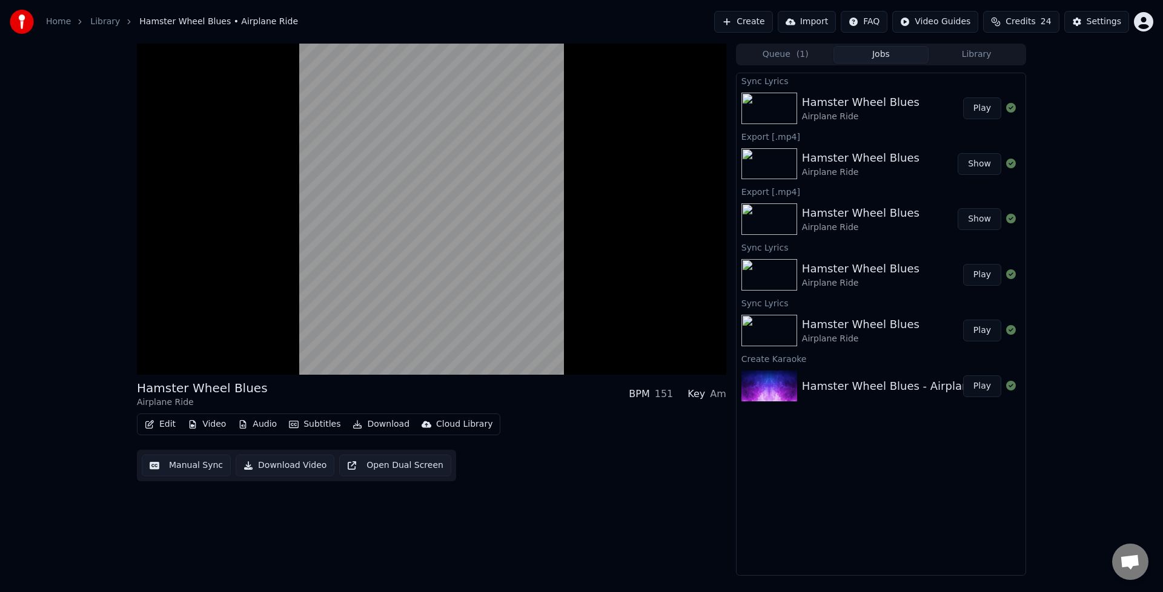
click at [204, 427] on button "Video" at bounding box center [207, 424] width 48 height 17
click at [163, 426] on button "Edit" at bounding box center [160, 424] width 41 height 17
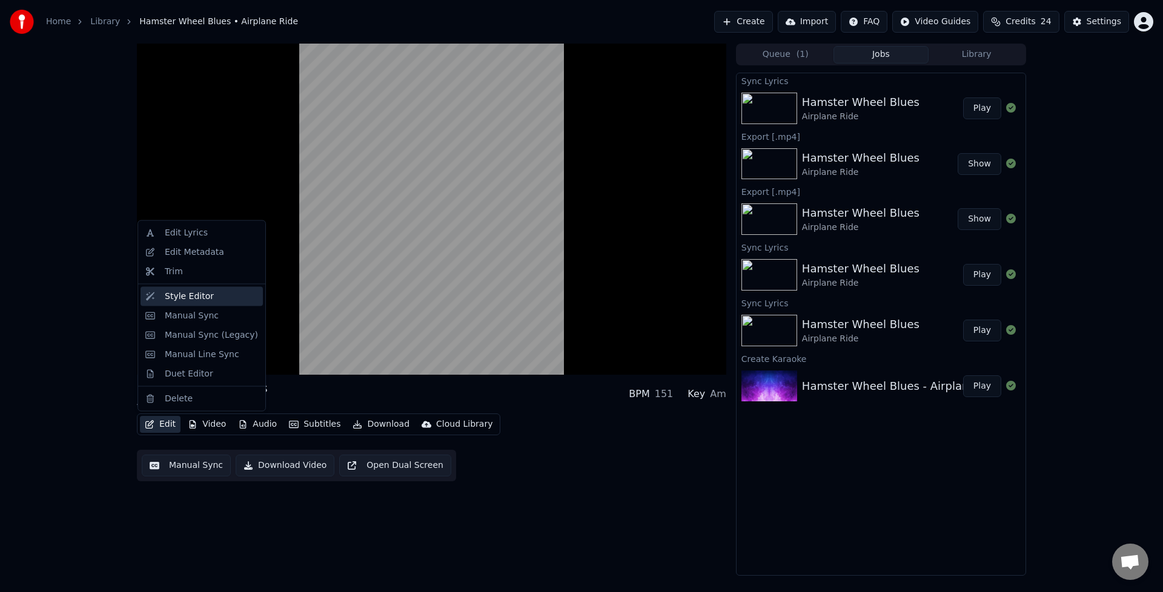
click at [194, 292] on div "Style Editor" at bounding box center [189, 296] width 49 height 12
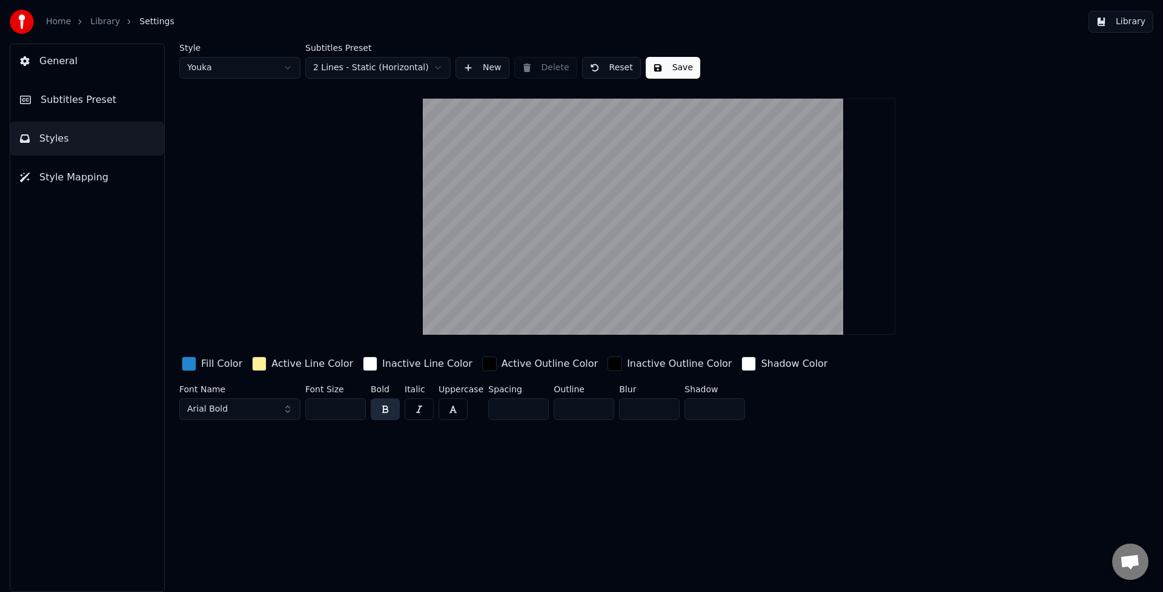
click at [90, 180] on span "Style Mapping" at bounding box center [73, 177] width 69 height 15
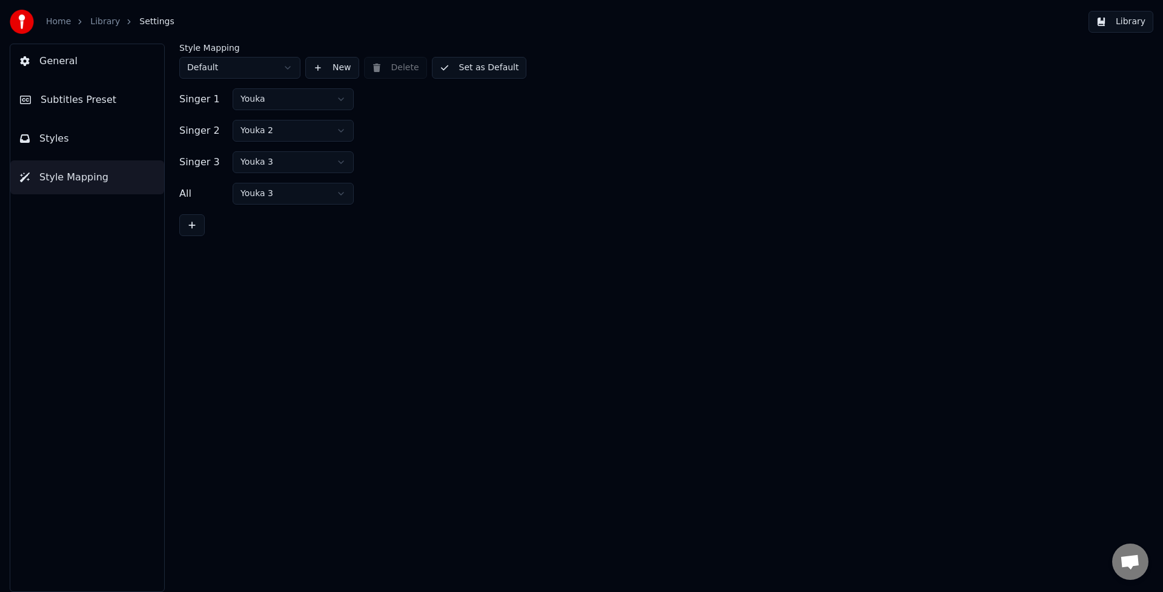
click at [76, 145] on button "Styles" at bounding box center [87, 139] width 154 height 34
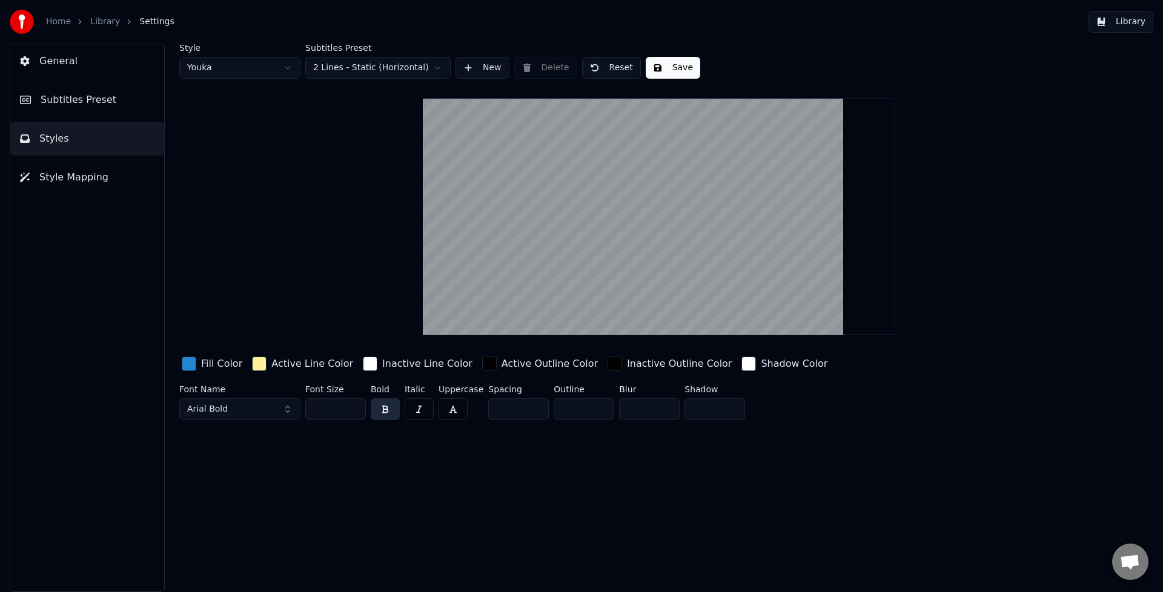
click at [74, 108] on button "Subtitles Preset" at bounding box center [87, 100] width 154 height 34
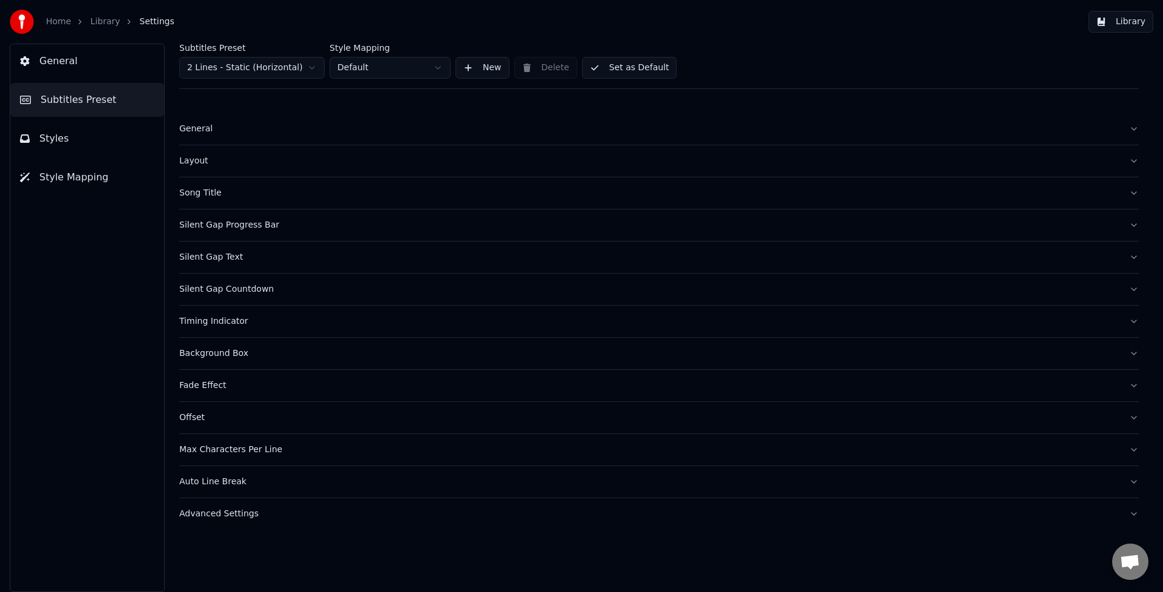
click at [222, 161] on div "Layout" at bounding box center [649, 161] width 940 height 12
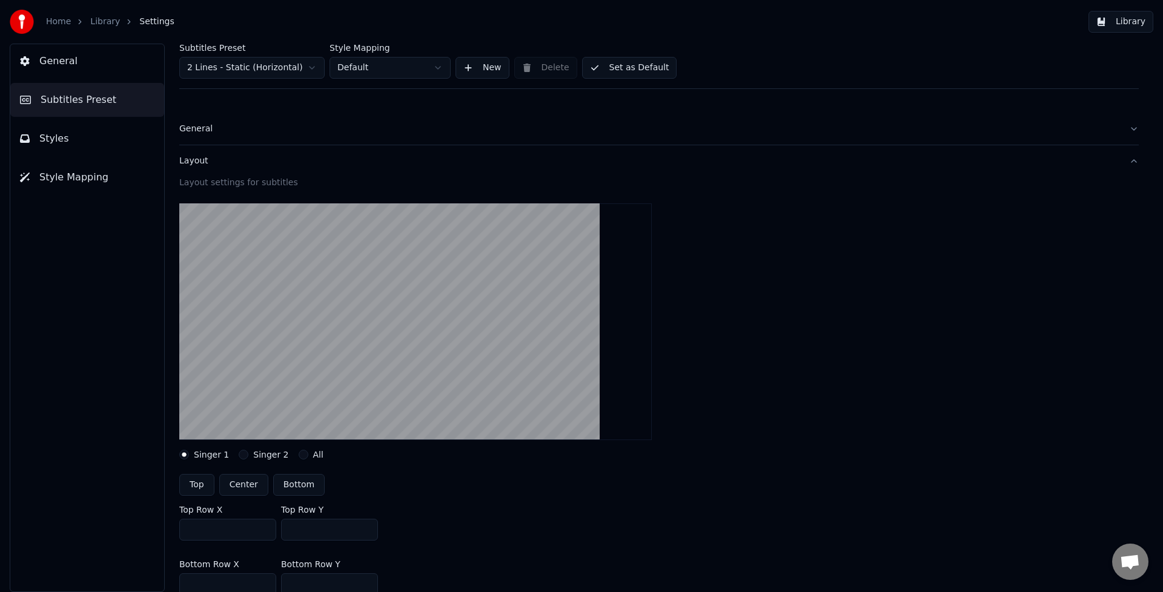
click at [107, 26] on link "Library" at bounding box center [105, 22] width 30 height 12
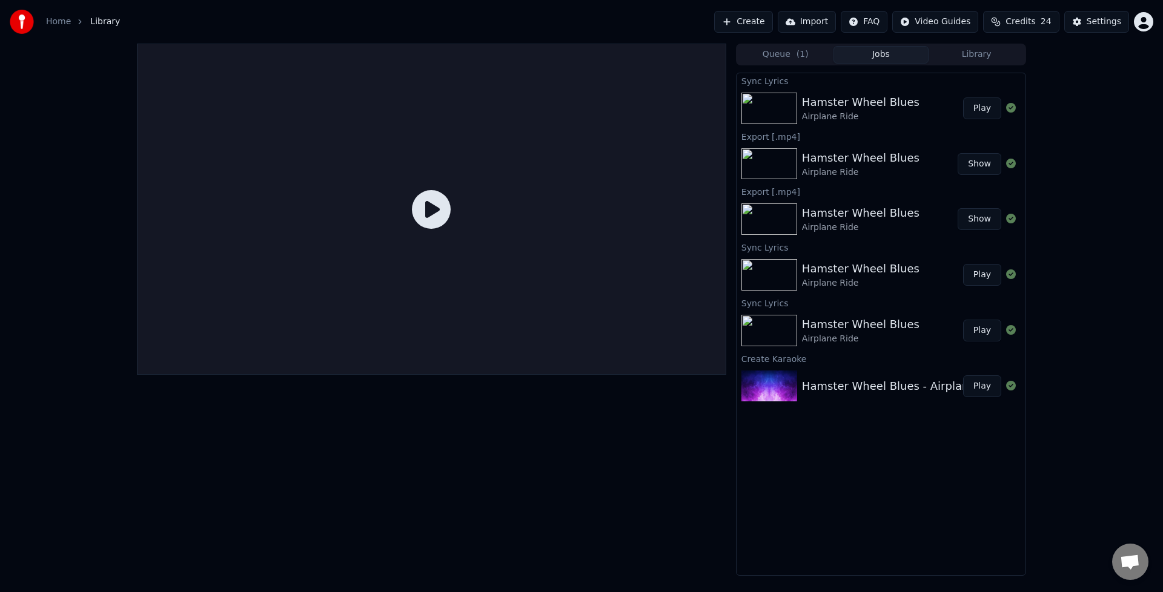
click at [811, 108] on div "Hamster Wheel Blues" at bounding box center [860, 102] width 117 height 17
click at [424, 208] on icon at bounding box center [431, 209] width 39 height 39
click at [988, 109] on button "Play" at bounding box center [982, 108] width 38 height 22
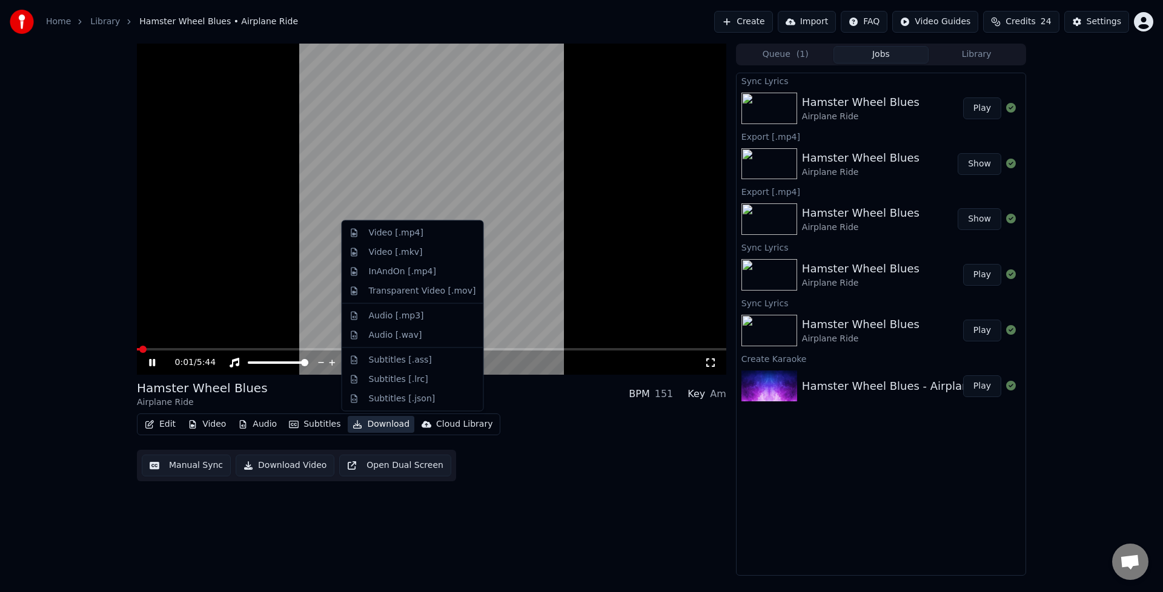
click at [383, 427] on button "Download" at bounding box center [381, 424] width 67 height 17
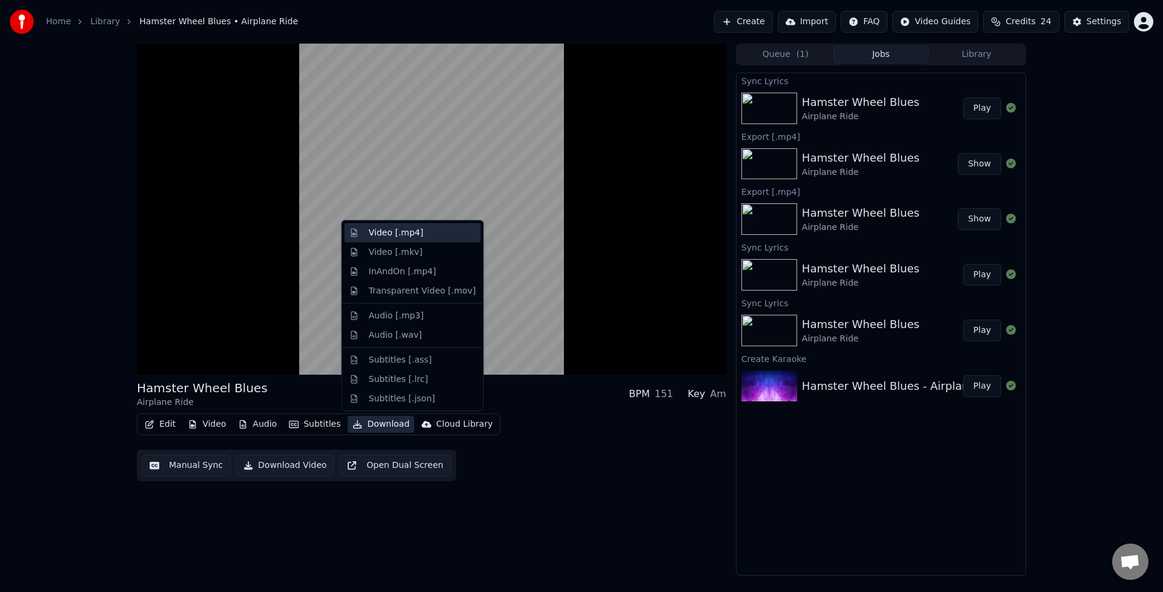
click at [414, 238] on div "Video [.mp4]" at bounding box center [396, 233] width 54 height 12
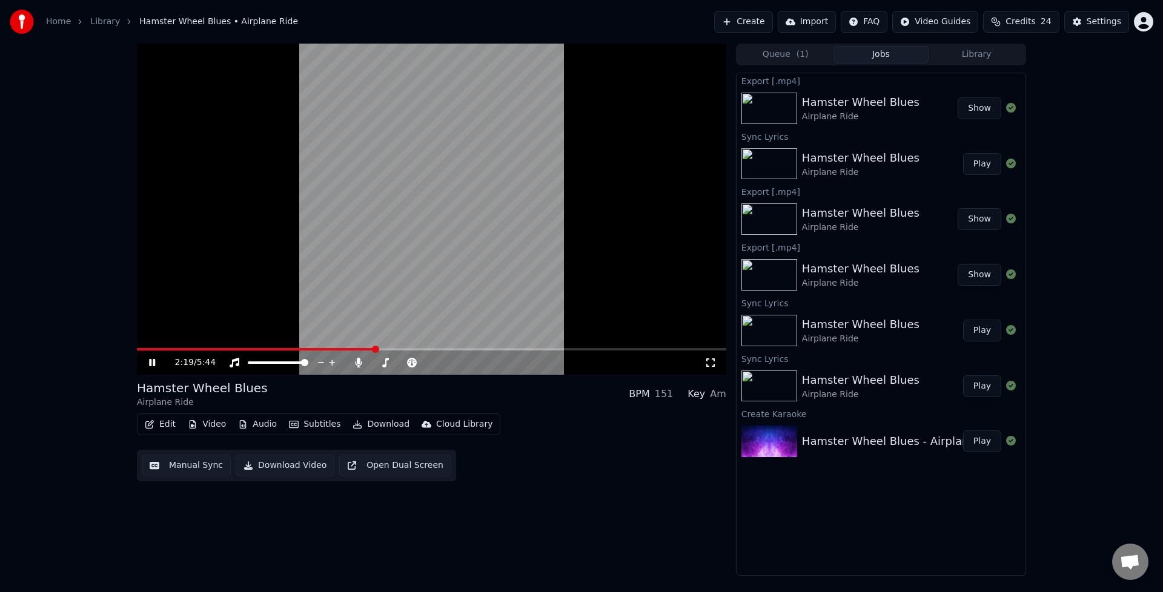
click at [977, 108] on button "Show" at bounding box center [979, 108] width 44 height 22
click at [148, 362] on icon at bounding box center [161, 363] width 28 height 10
click at [203, 428] on button "Video" at bounding box center [207, 424] width 48 height 17
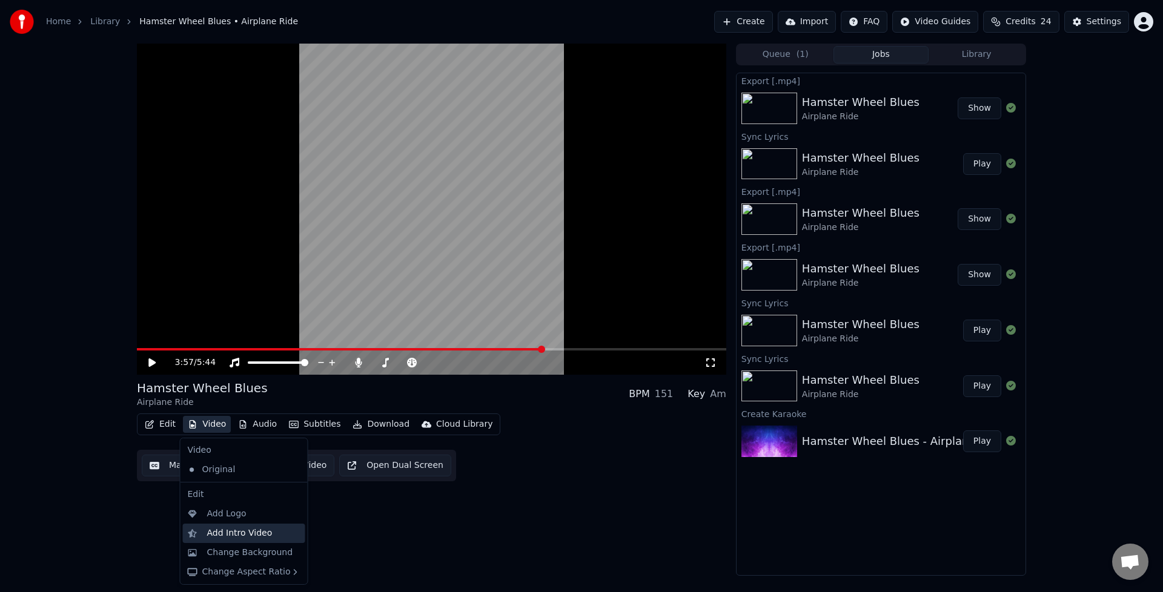
click at [237, 535] on div "Add Intro Video" at bounding box center [239, 533] width 65 height 12
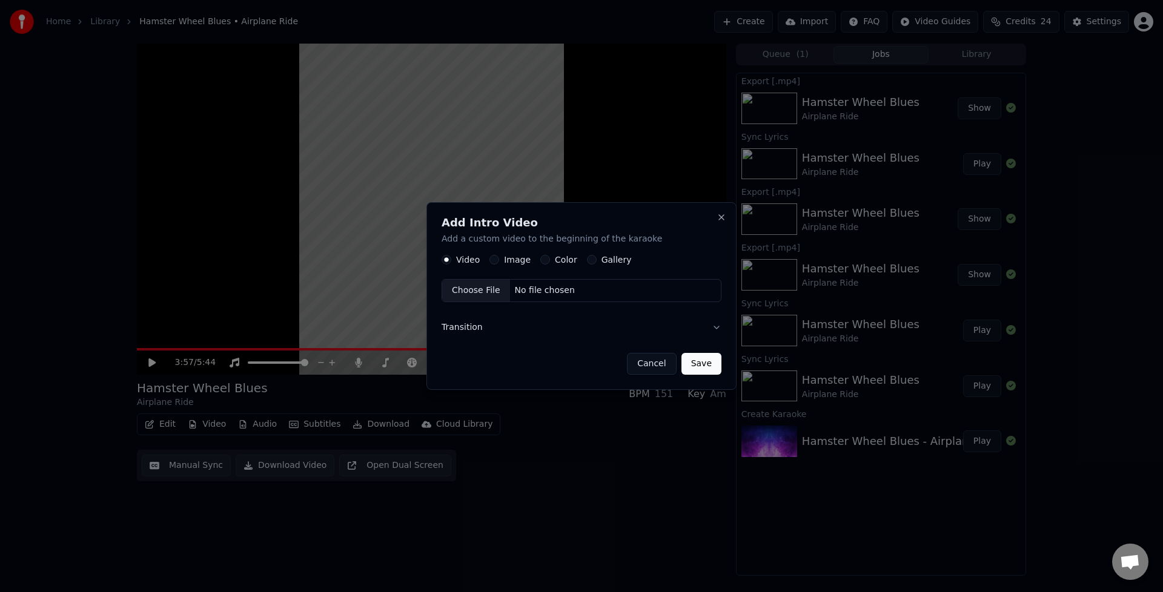
click at [647, 363] on button "Cancel" at bounding box center [651, 364] width 49 height 22
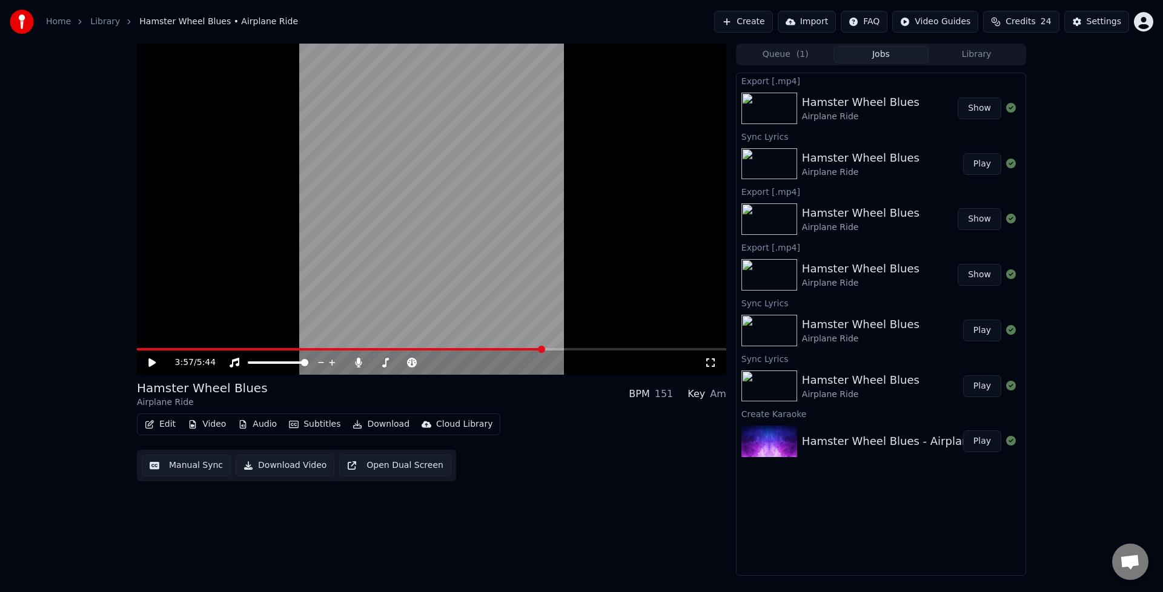
click at [159, 425] on button "Edit" at bounding box center [160, 424] width 41 height 17
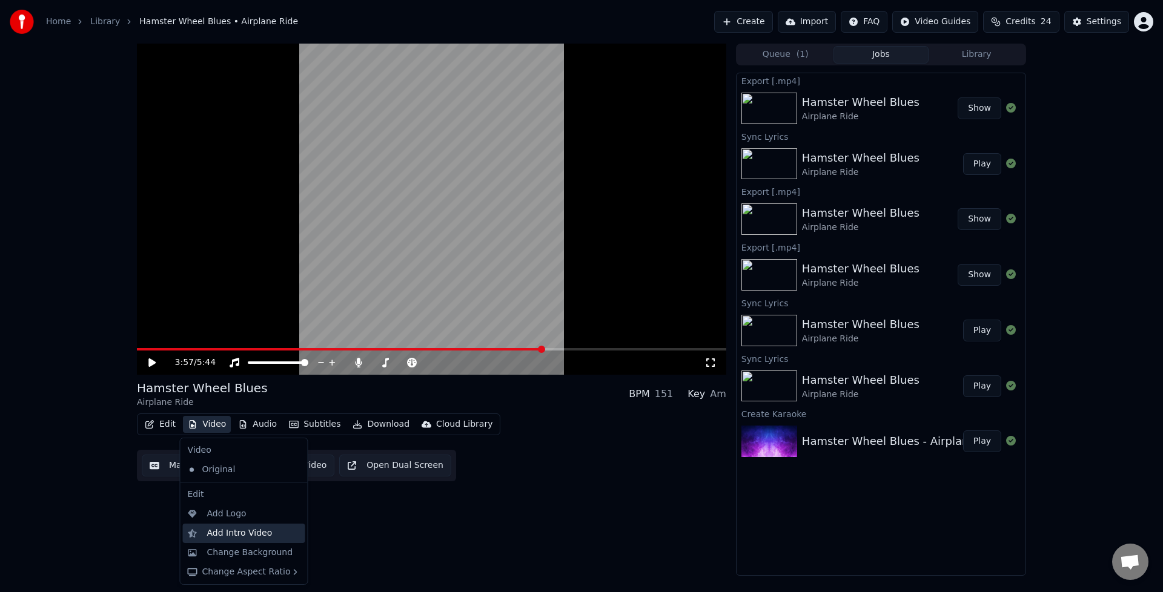
click at [226, 534] on div "Add Intro Video" at bounding box center [239, 533] width 65 height 12
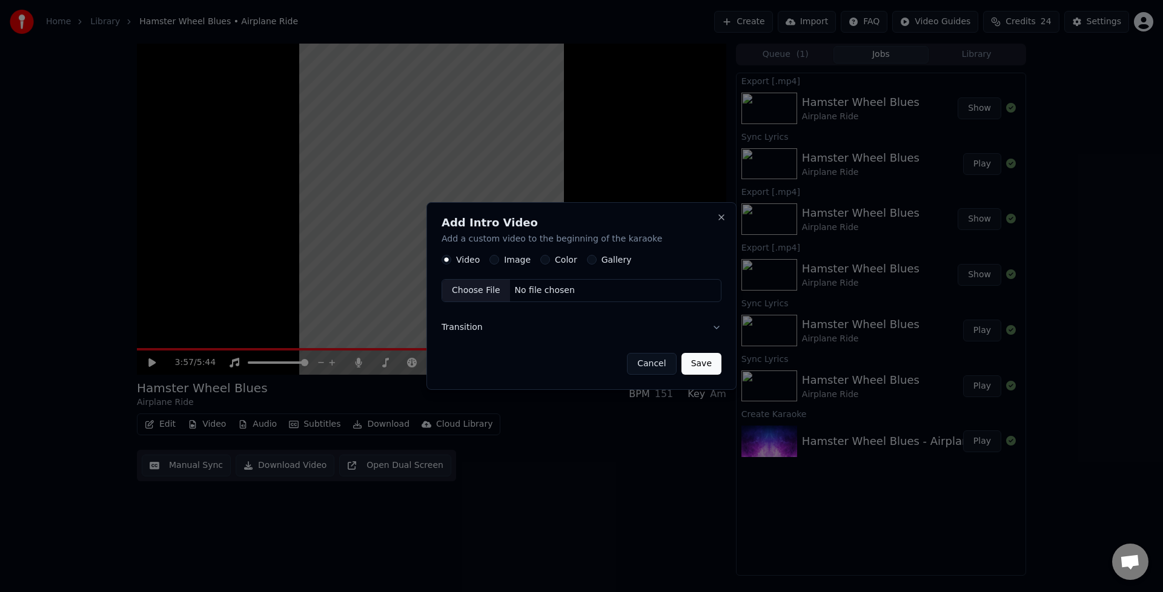
click at [495, 263] on button "Image" at bounding box center [494, 260] width 10 height 10
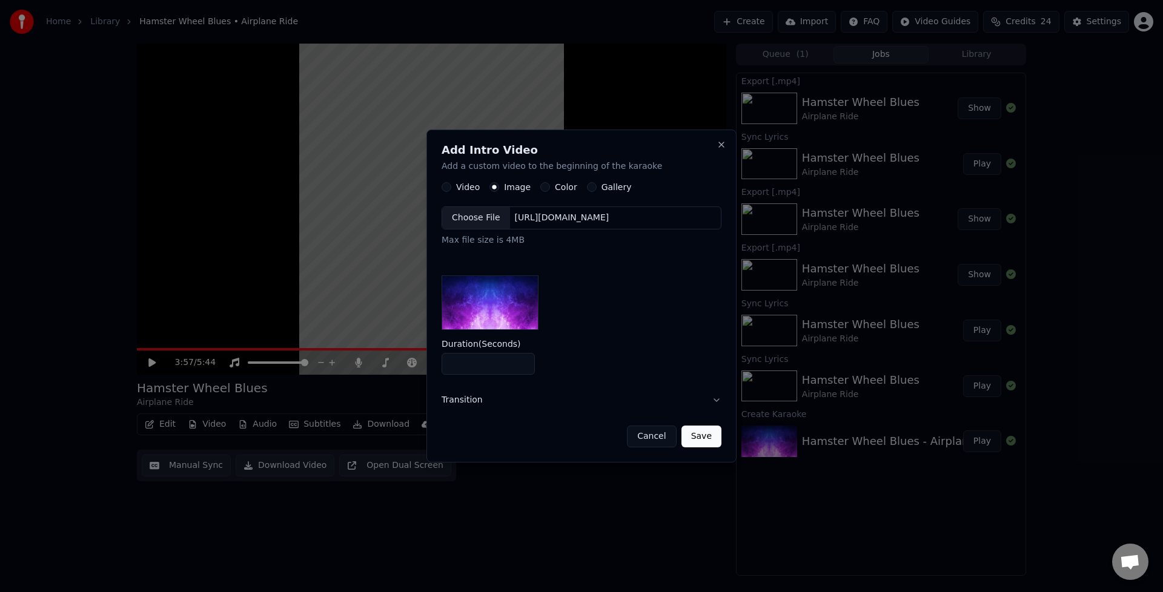
click at [716, 404] on button "Transition" at bounding box center [581, 399] width 280 height 31
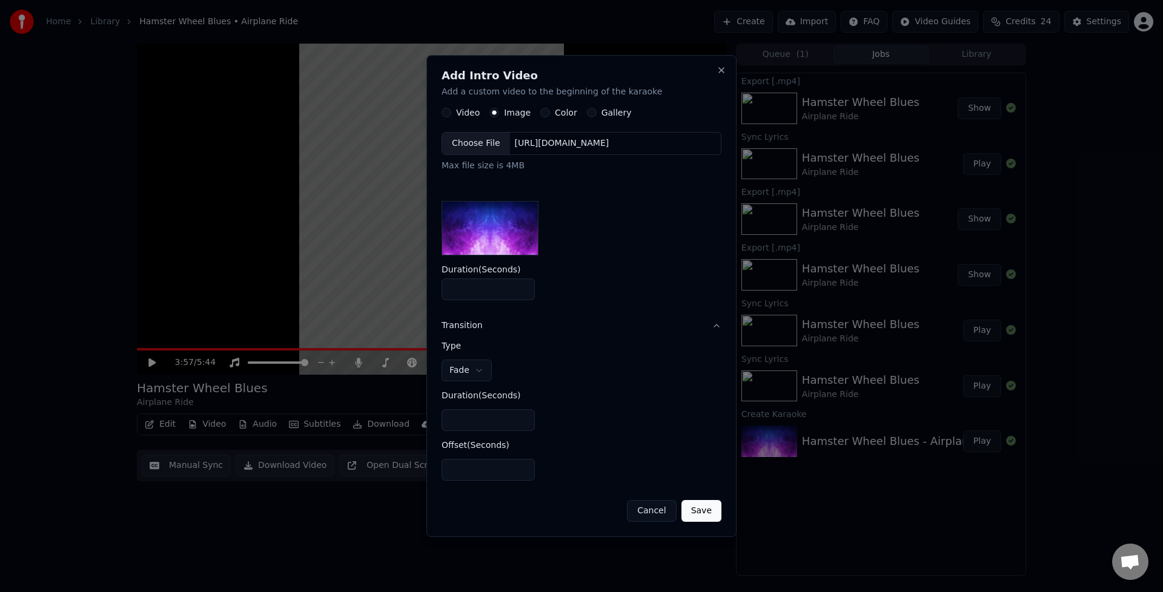
click at [649, 518] on button "Cancel" at bounding box center [651, 511] width 49 height 22
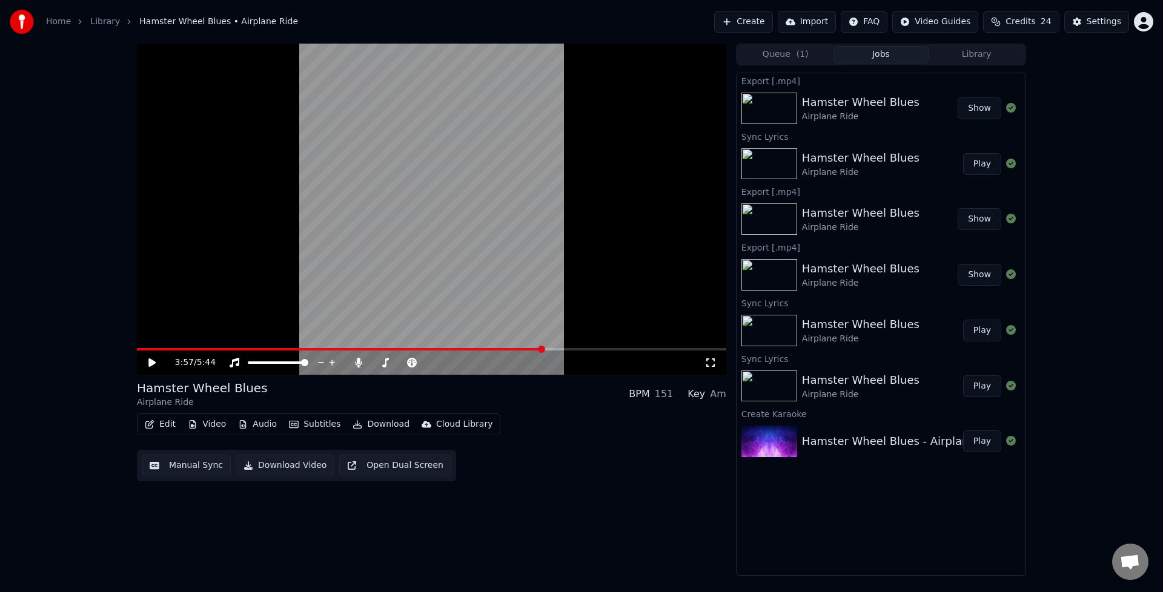
click at [166, 428] on button "Edit" at bounding box center [160, 424] width 41 height 17
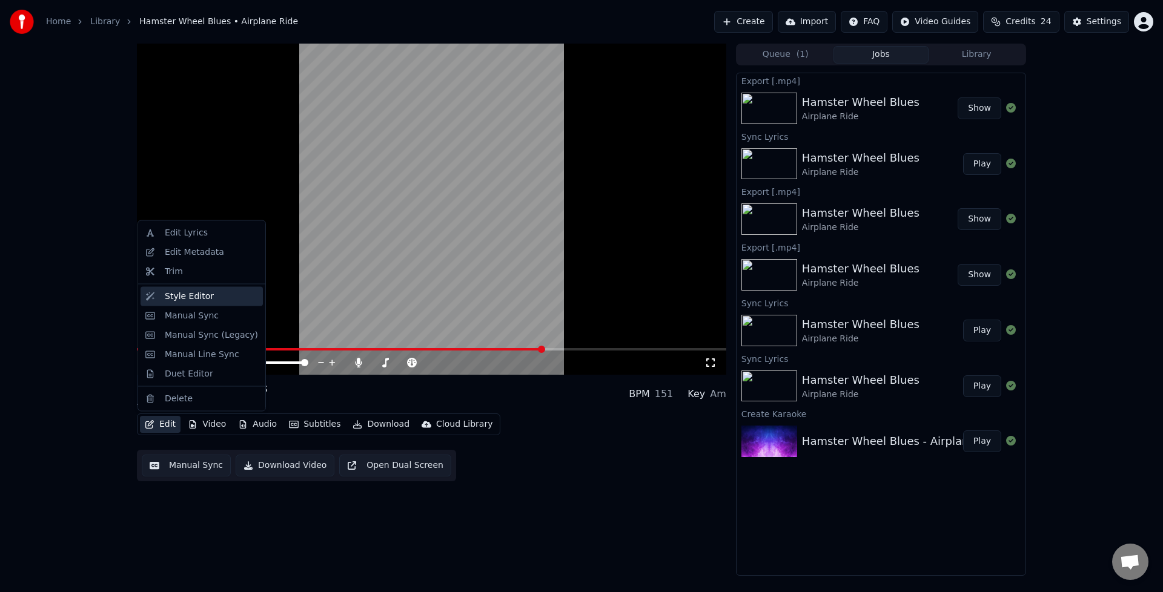
click at [183, 298] on div "Style Editor" at bounding box center [189, 296] width 49 height 12
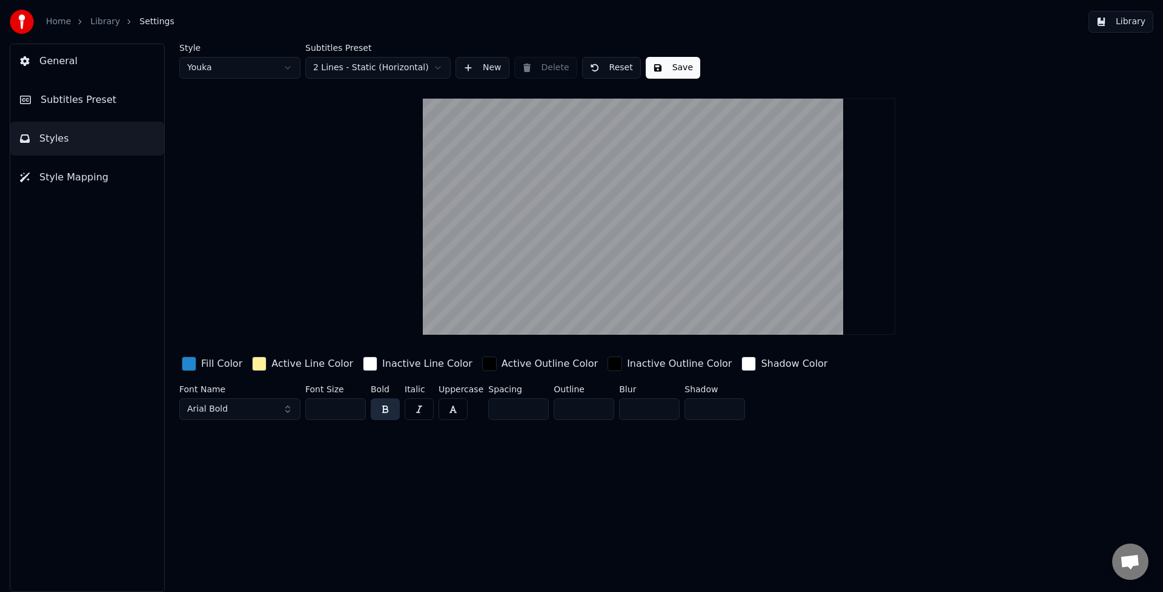
click at [76, 179] on span "Style Mapping" at bounding box center [73, 177] width 69 height 15
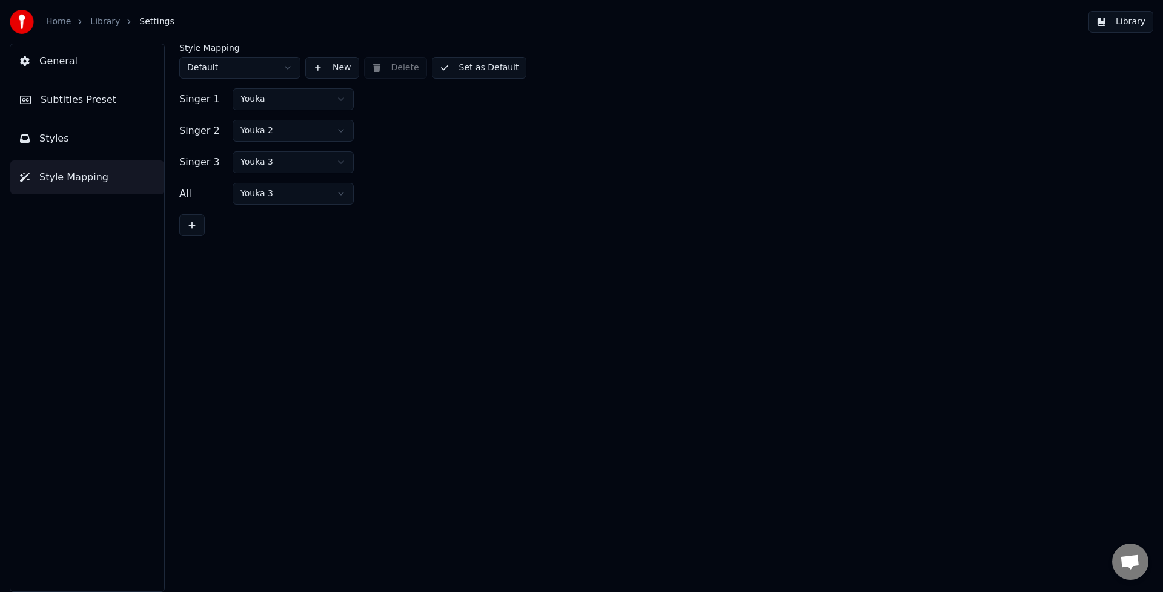
click at [73, 99] on span "Subtitles Preset" at bounding box center [79, 100] width 76 height 15
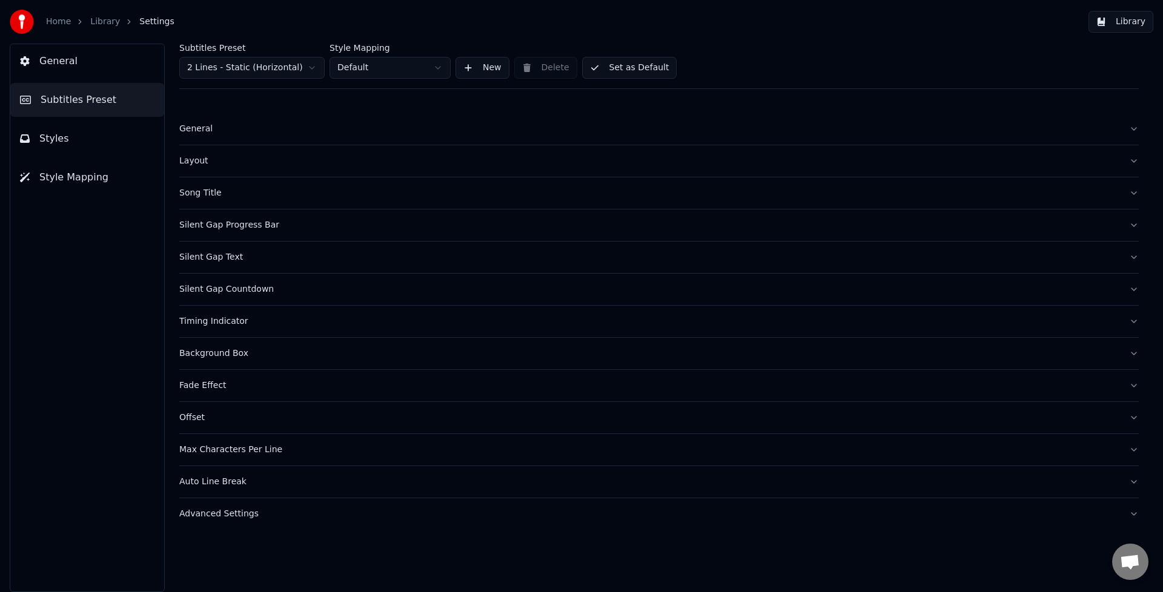
click at [68, 70] on button "General" at bounding box center [87, 61] width 154 height 34
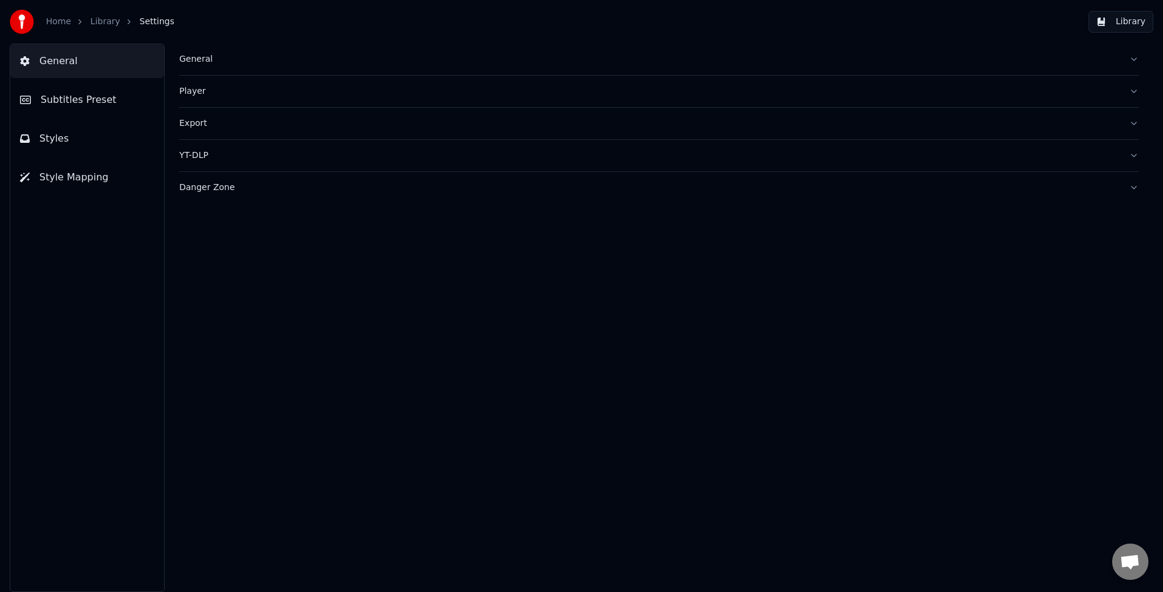
click at [205, 70] on button "General" at bounding box center [658, 59] width 959 height 31
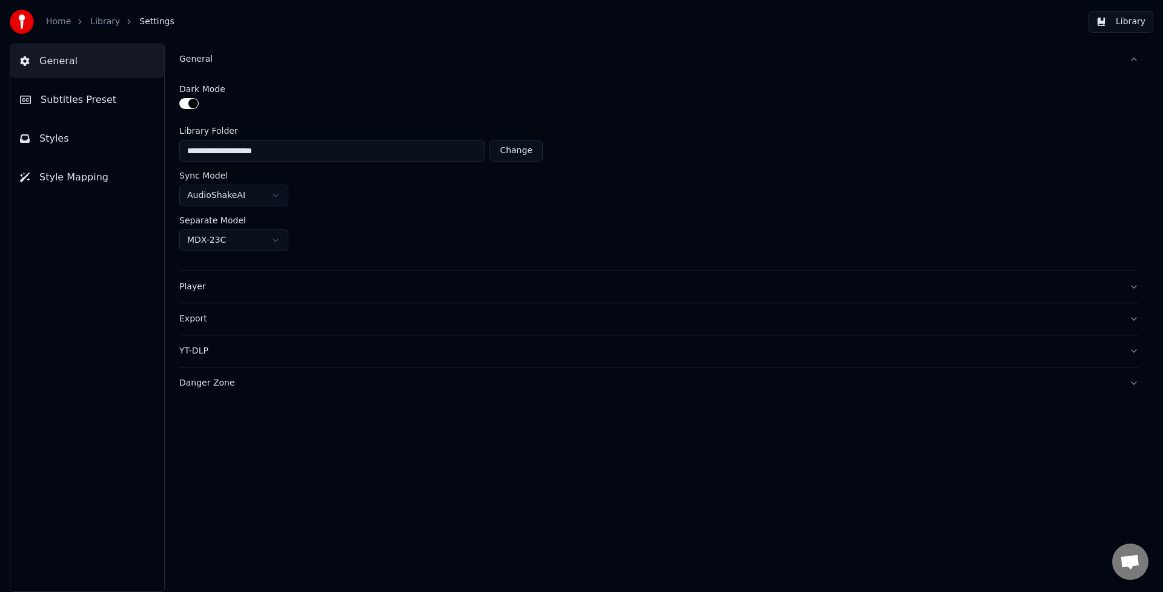
click at [62, 65] on span "General" at bounding box center [58, 61] width 38 height 15
click at [107, 25] on link "Library" at bounding box center [105, 22] width 30 height 12
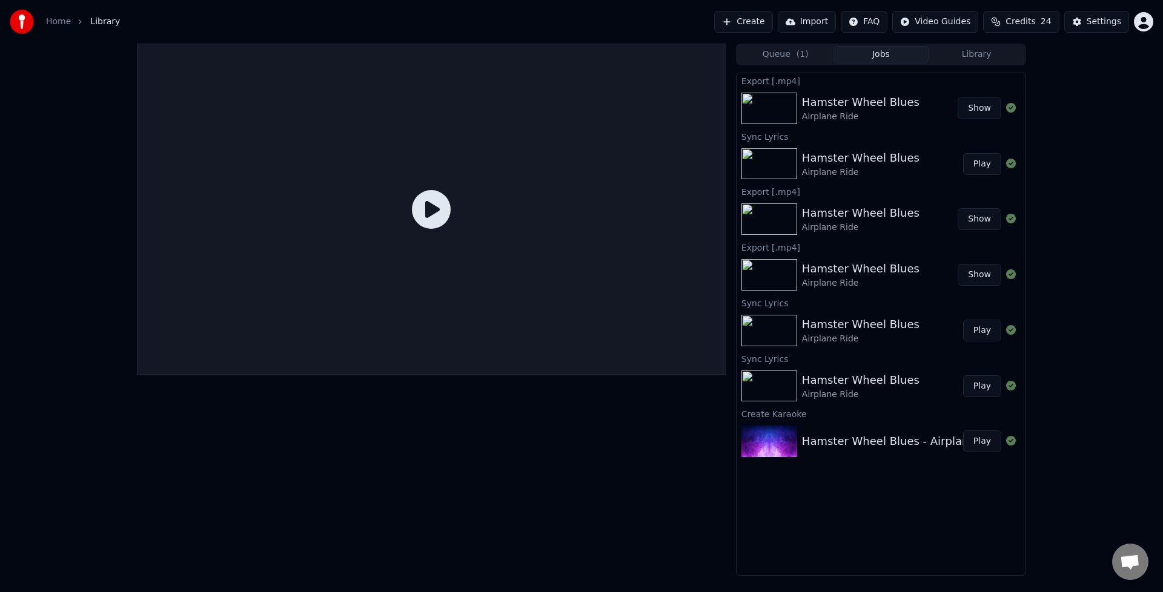
click at [335, 481] on div at bounding box center [431, 310] width 589 height 532
